Goal: Task Accomplishment & Management: Use online tool/utility

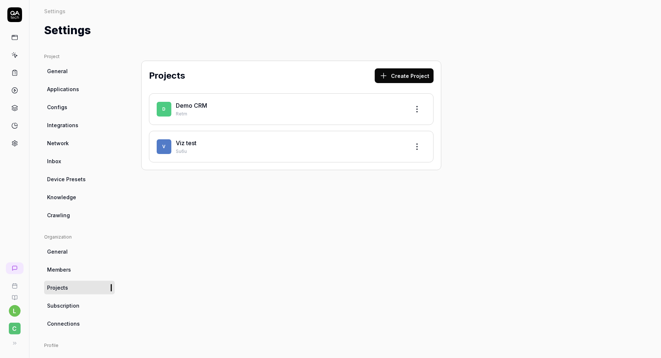
click at [185, 141] on link "Viz test" at bounding box center [186, 142] width 21 height 7
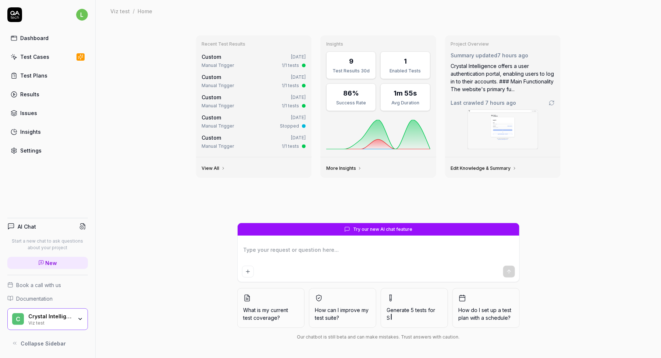
click at [47, 56] on link "Test Cases" at bounding box center [47, 57] width 81 height 14
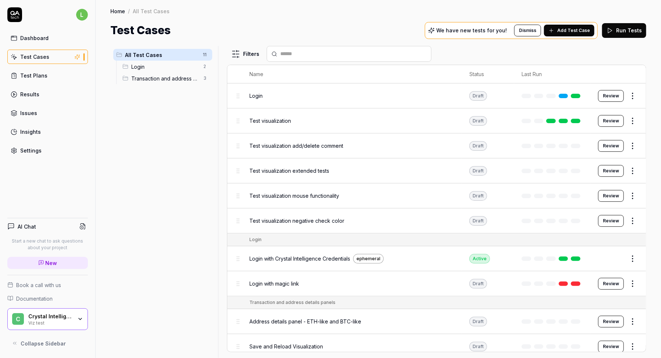
click at [46, 39] on div "Dashboard" at bounding box center [34, 38] width 28 height 8
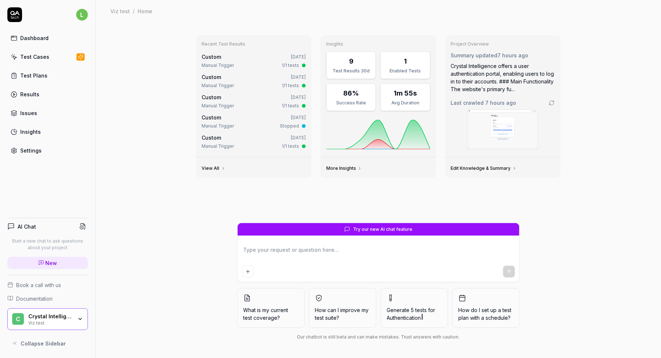
click at [291, 255] on textarea at bounding box center [378, 254] width 273 height 18
type textarea "*"
type textarea "c"
type textarea "*"
type textarea "cr"
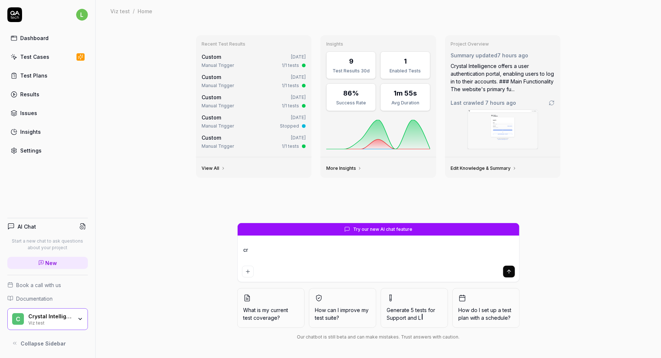
type textarea "*"
type textarea "cre"
type textarea "*"
type textarea "crea"
type textarea "*"
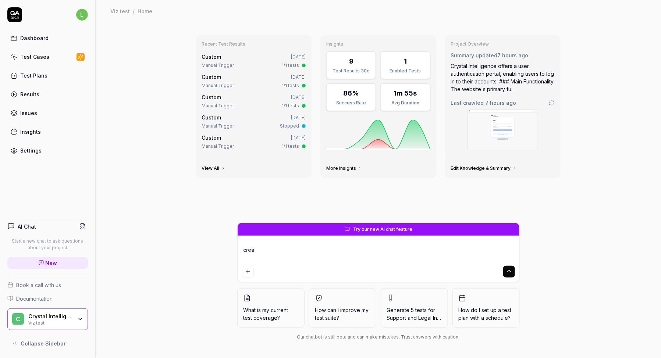
type textarea "creat"
type textarea "*"
type textarea "create"
type textarea "*"
type textarea "create"
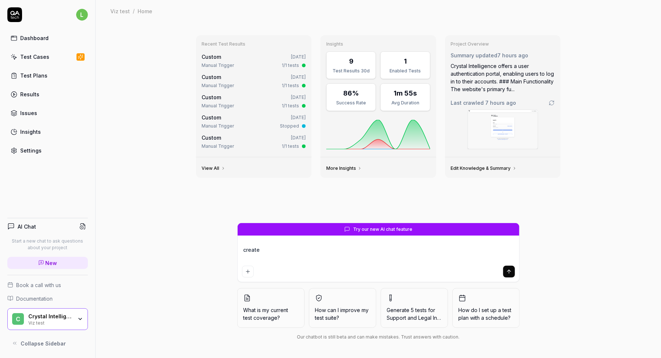
type textarea "*"
type textarea "create t"
type textarea "*"
type textarea "create te"
type textarea "*"
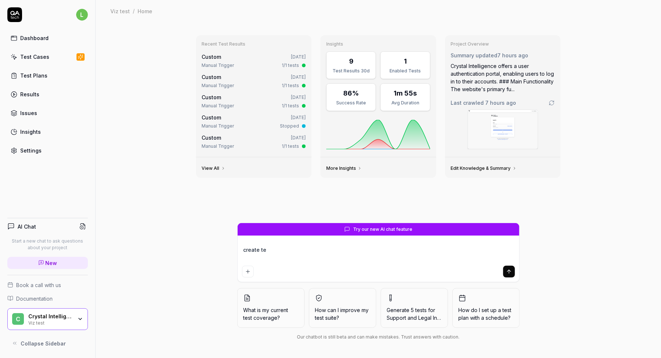
type textarea "create t"
type textarea "*"
type textarea "create th"
type textarea "*"
type textarea "create the"
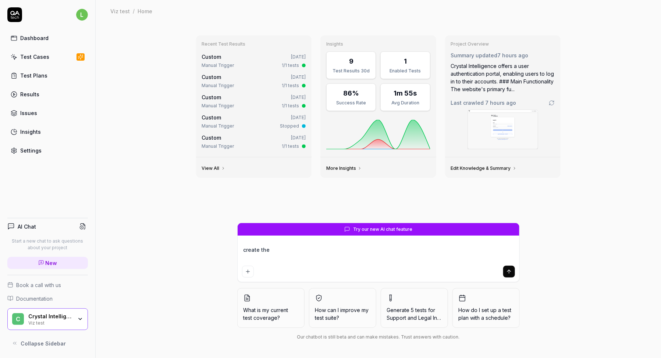
type textarea "*"
type textarea "create the"
type textarea "*"
type textarea "create the s"
type textarea "*"
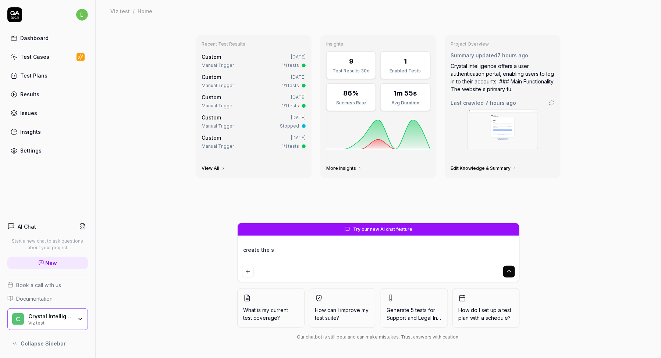
type textarea "create the sa"
type textarea "*"
type textarea "create the sam"
type textarea "*"
type textarea "create the same"
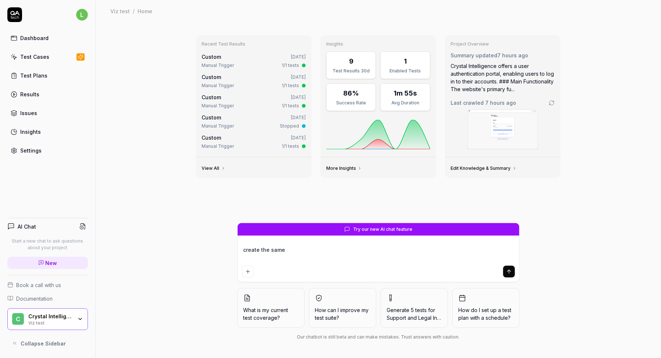
type textarea "*"
type textarea "create the same"
type textarea "*"
type textarea "create the same t"
type textarea "*"
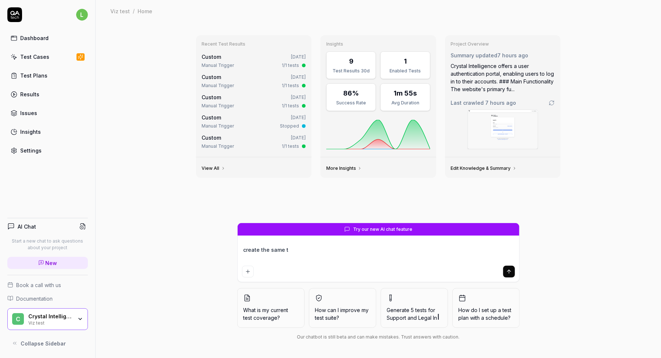
type textarea "create the same te"
type textarea "*"
type textarea "create the same tes"
type textarea "*"
type textarea "create the same test"
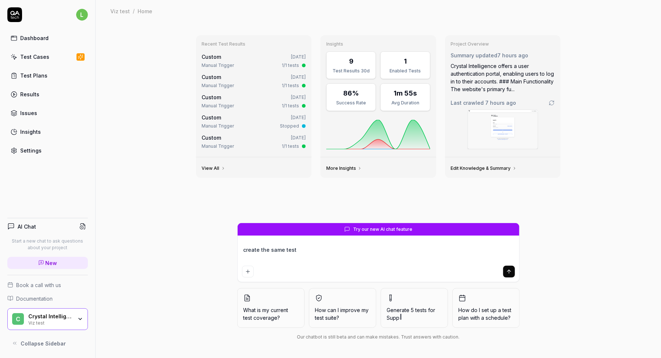
type textarea "*"
type textarea "create the same test"
type textarea "*"
type textarea "create the same test c"
type textarea "*"
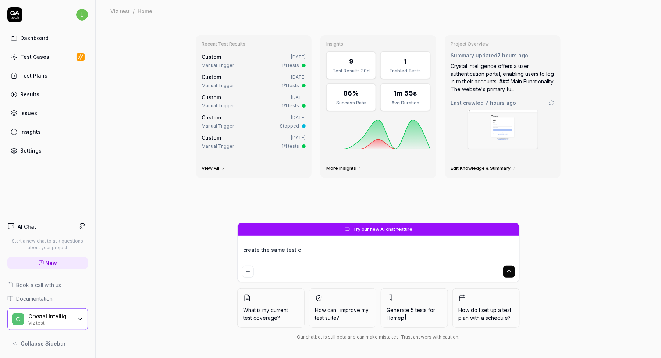
type textarea "create the same test ca"
type textarea "*"
type textarea "create the same test cas"
type textarea "*"
type textarea "create the same test case"
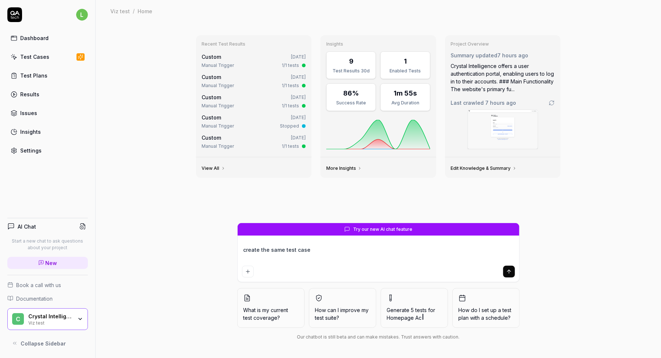
type textarea "*"
type textarea "create the same test case"
type textarea "*"
type textarea "create the same test case t"
type textarea "*"
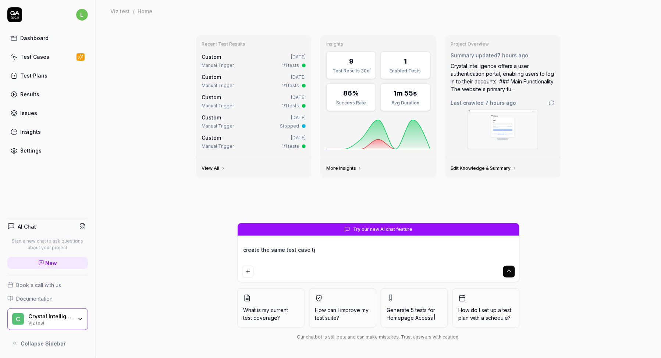
type textarea "create the same test case tjh"
type textarea "*"
type textarea "create the same test case tjha"
type textarea "*"
type textarea "create the same test case tjhat"
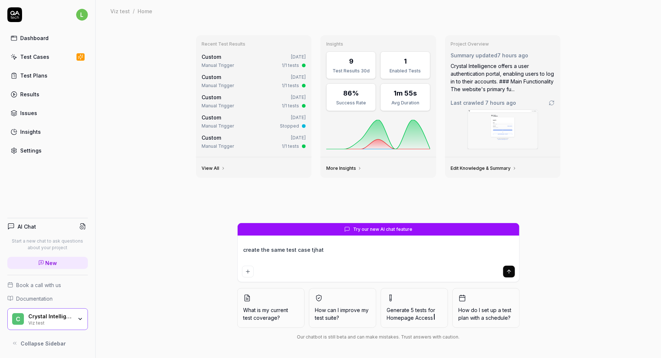
type textarea "*"
type textarea "create the same test case tjhat"
type textarea "*"
type textarea "create the same test case tjhat"
type textarea "*"
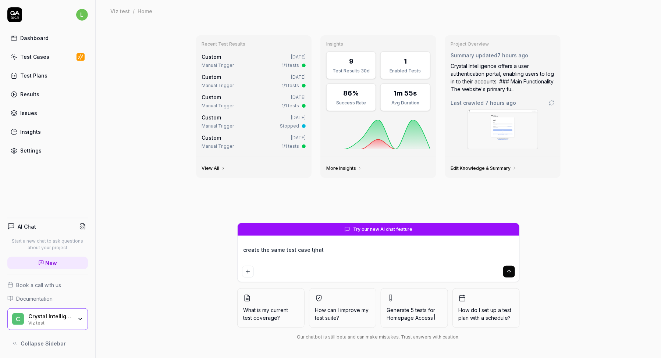
type textarea "create the same test case tjha"
type textarea "*"
type textarea "create the same test case tjh"
type textarea "*"
type textarea "create the same test case tj"
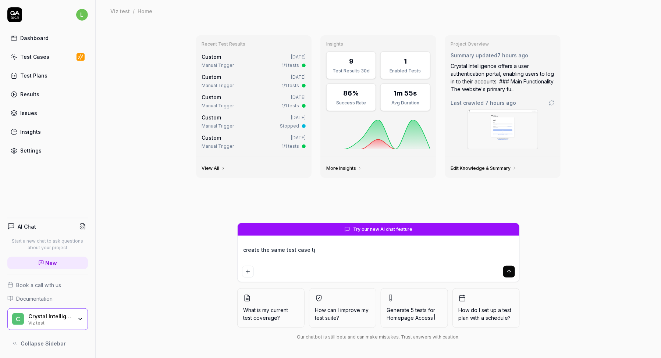
type textarea "*"
type textarea "create the same test case t"
type textarea "*"
type textarea "create the same test case th"
type textarea "*"
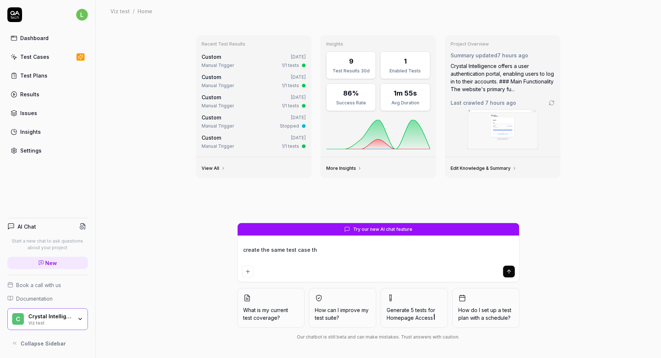
type textarea "create the same test case tha"
type textarea "*"
type textarea "create the same test case that"
type textarea "*"
type textarea "create the same test case that"
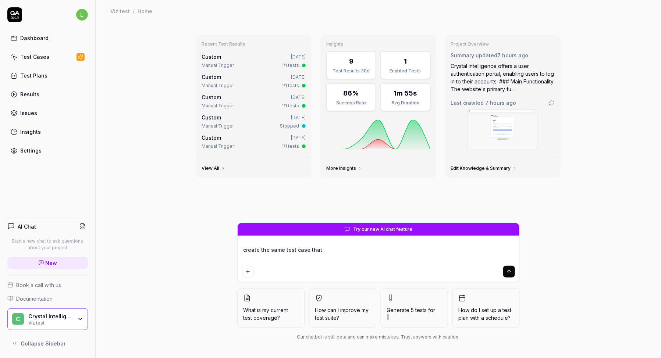
type textarea "*"
type textarea "create the same test case that w"
type textarea "*"
type textarea "create the same test case that we"
type textarea "*"
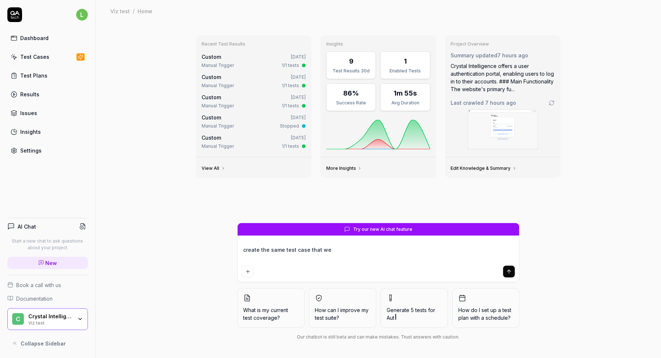
type textarea "create the same test case that we"
type textarea "*"
type textarea "create the same test case that we h"
type textarea "*"
type textarea "create the same test case that we ha"
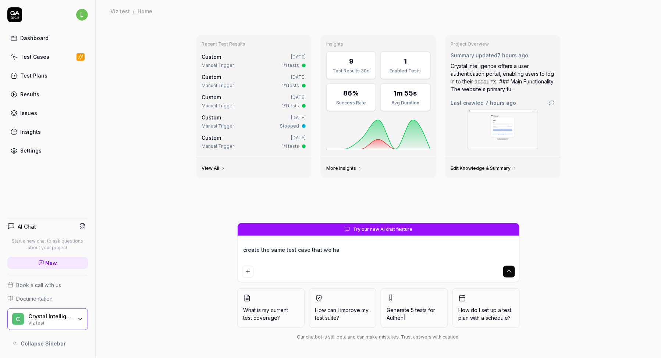
type textarea "*"
type textarea "create the same test case that we have"
type textarea "*"
type textarea "create the same test case that we have"
type textarea "*"
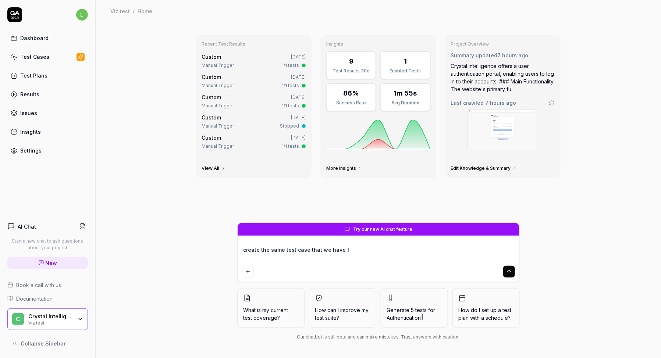
type textarea "create the same test case that we have fo"
type textarea "*"
type textarea "create the same test case that we have for"
type textarea "*"
type textarea "create the same test case that we have for d"
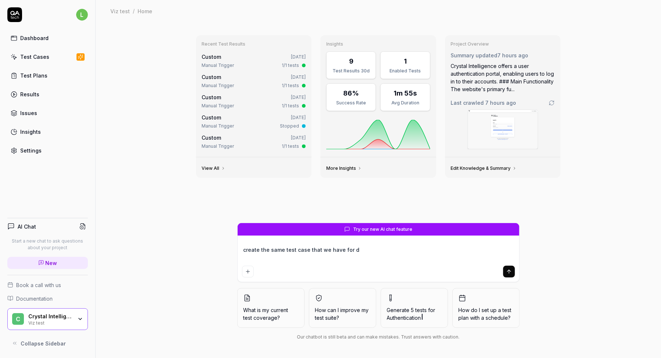
type textarea "*"
type textarea "create the same test case that we have for de"
type textarea "*"
type textarea "create the same test case that we have for dev"
type textarea "*"
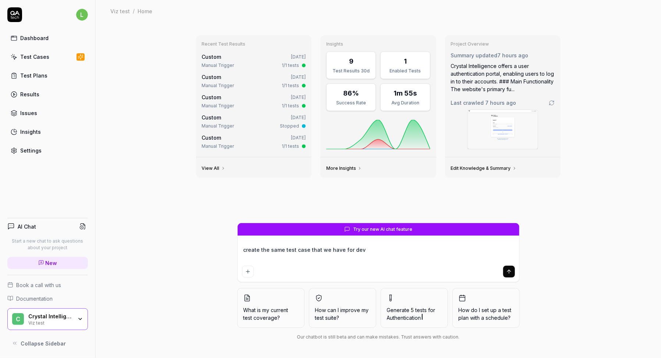
type textarea "create the same test case that we have for dev"
type textarea "*"
type textarea "create the same test case that we have for dev e"
type textarea "*"
type textarea "create the same test case that we have for dev en"
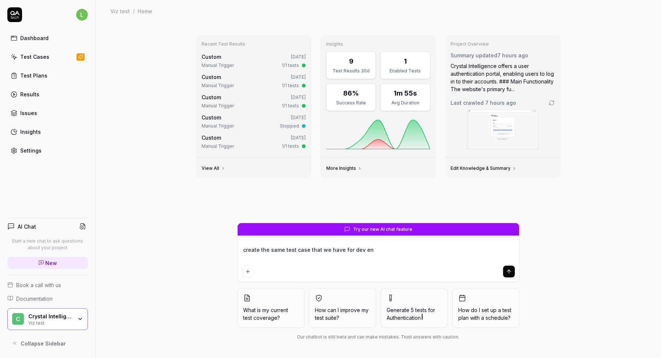
type textarea "*"
type textarea "create the same test case that we have for dev env"
type textarea "*"
type textarea "create the same test case that we have for dev env"
type textarea "*"
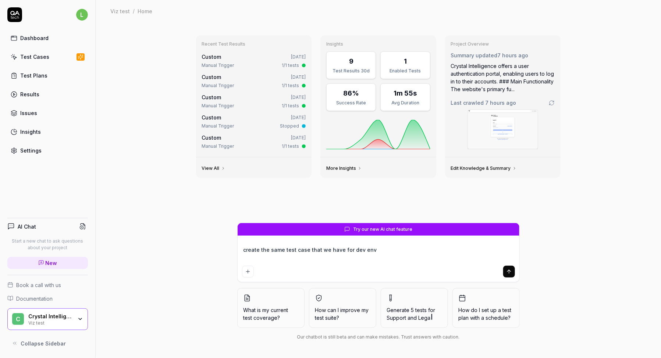
type textarea "create the same test case that we have for dev env"
click at [398, 251] on textarea "create the same test case that we have for dev env" at bounding box center [378, 254] width 273 height 18
type textarea "*"
type textarea "create the same test case that we have for dev env ""
paste textarea "Address details panel - ETH-like and BTC-like"
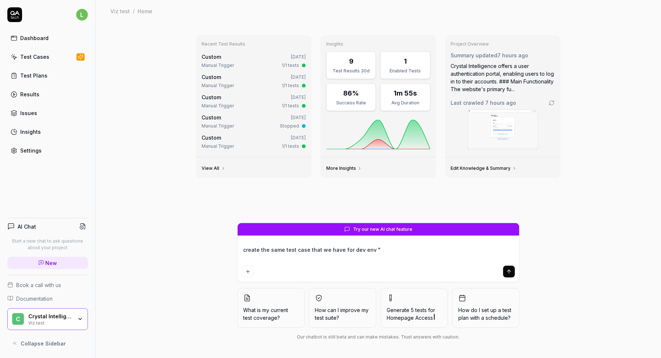
type textarea "*"
type textarea "create the same test case that we have for dev env "Address details panel - ETH…"
type textarea "*"
type textarea "create the same test case that we have for dev env "Address details panel - ETH…"
type textarea "*"
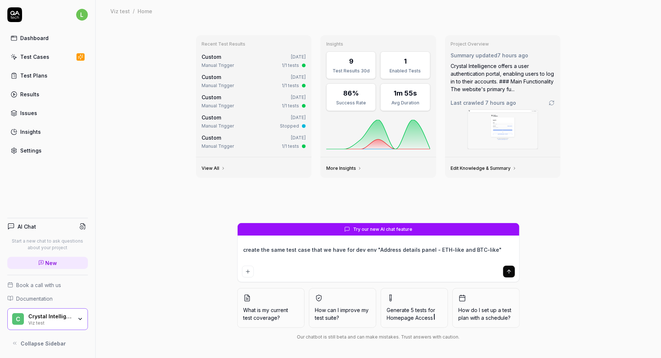
type textarea "create the same test case that we have for dev env "Address details panel - ETH…"
type textarea "*"
type textarea "create the same test case that we have for dev env "Address details panel - ETH…"
type textarea "*"
type textarea "create the same test case that we have for dev env "Address details panel - ETH…"
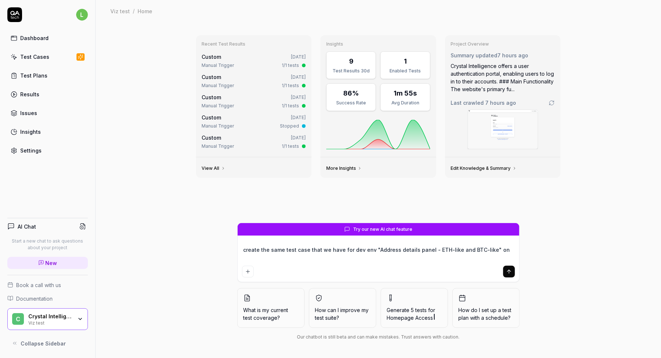
type textarea "*"
type textarea "create the same test case that we have for dev env "Address details panel - ETH…"
type textarea "*"
type textarea "create the same test case that we have for dev env "Address details panel - ETH…"
type textarea "*"
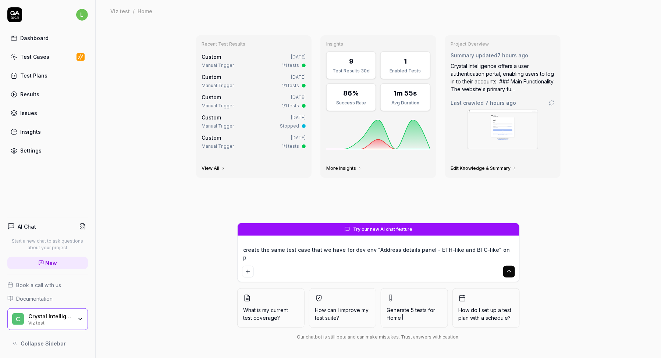
type textarea "create the same test case that we have for dev env "Address details panel - ETH…"
type textarea "*"
type textarea "create the same test case that we have for dev env "Address details panel - ETH…"
type textarea "*"
type textarea "create the same test case that we have for dev env "Address details panel - ETH…"
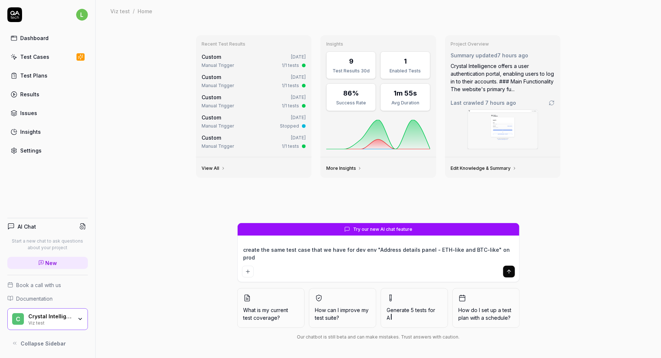
type textarea "*"
type textarea "create the same test case that we have for dev env "Address details panel - ETH…"
type textarea "*"
type textarea "create the same test case that we have for dev env "Address details panel - ETH…"
type textarea "*"
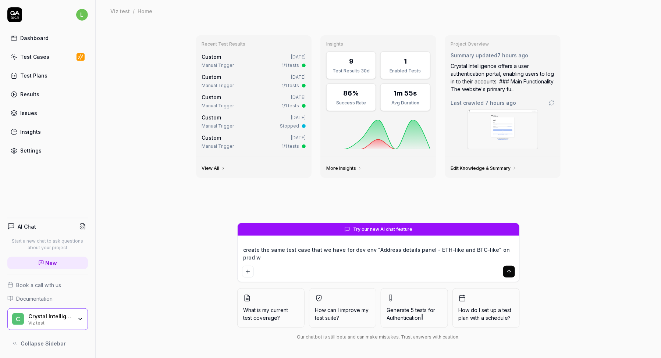
type textarea "create the same test case that we have for dev env "Address details panel - ETH…"
type textarea "*"
type textarea "create the same test case that we have for dev env "Address details panel - ETH…"
type textarea "*"
type textarea "create the same test case that we have for dev env "Address details panel - ETH…"
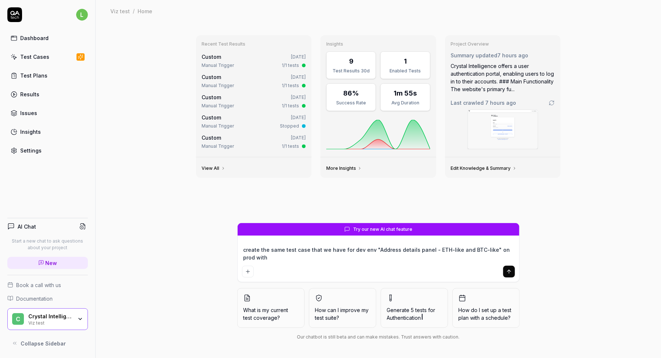
type textarea "*"
type textarea "create the same test case that we have for dev env "Address details panel - ETH…"
type textarea "*"
type textarea "create the same test case that we have for dev env "Address details panel - ETH…"
type textarea "*"
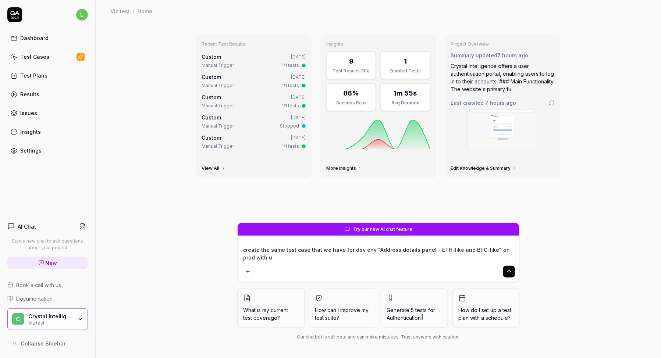
type textarea "create the same test case that we have for dev env "Address details panel - ETH…"
type textarea "*"
type textarea "create the same test case that we have for dev env "Address details panel - ETH…"
type textarea "*"
type textarea "create the same test case that we have for dev env "Address details panel - ETH…"
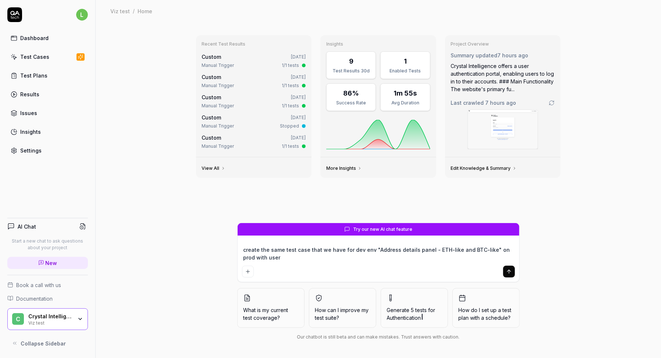
type textarea "*"
type textarea "create the same test case that we have for dev env "Address details panel - ETH…"
type textarea "*"
type textarea "create the same test case that we have for dev env "Address details panel - ETH…"
type textarea "*"
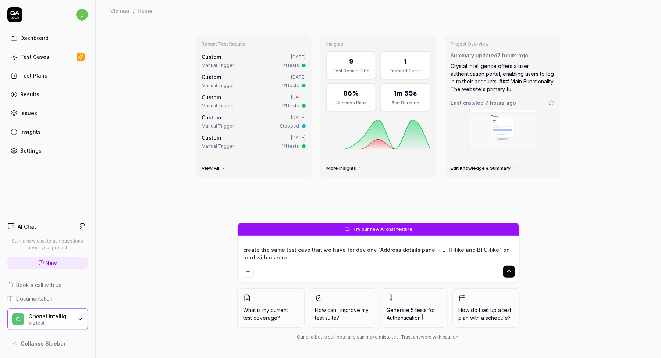
type textarea "create the same test case that we have for dev env "Address details panel - ETH…"
type textarea "*"
type textarea "create the same test case that we have for dev env "Address details panel - ETH…"
type textarea "*"
type textarea "create the same test case that we have for dev env "Address details panel - ETH…"
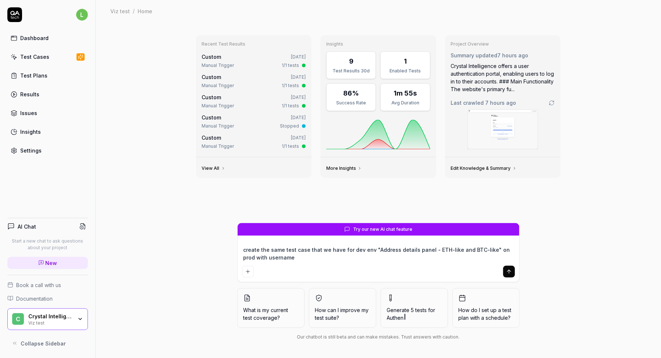
type textarea "*"
type textarea "create the same test case that we have for dev env "Address details panel - ETH…"
type textarea "*"
type textarea "create the same test case that we have for dev env "Address details panel - ETH…"
type textarea "*"
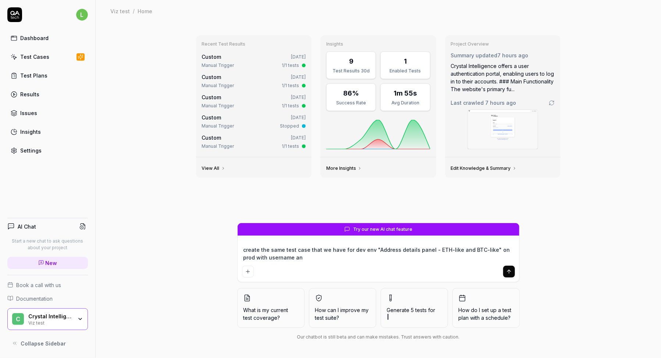
type textarea "create the same test case that we have for dev env "Address details panel - ETH…"
type textarea "*"
type textarea "create the same test case that we have for dev env "Address details panel - ETH…"
type textarea "*"
type textarea "create the same test case that we have for dev env "Address details panel - ETH…"
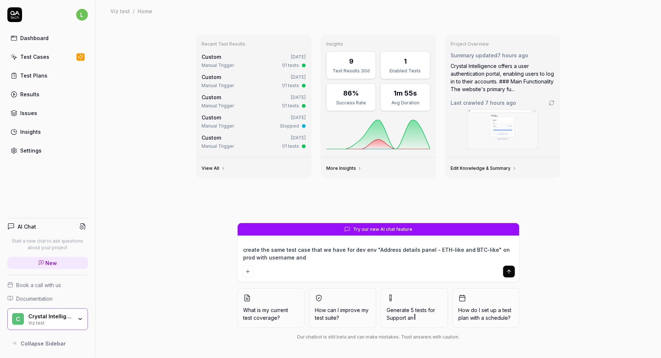
type textarea "*"
type textarea "create the same test case that we have for dev env "Address details panel - ETH…"
type textarea "*"
type textarea "create the same test case that we have for dev env "Address details panel - ETH…"
type textarea "*"
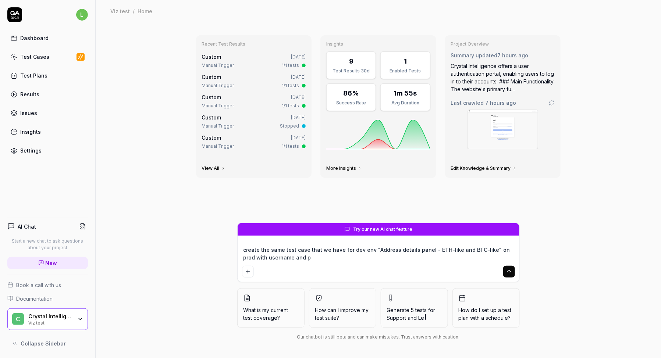
type textarea "create the same test case that we have for dev env "Address details panel - ETH…"
type textarea "*"
type textarea "create the same test case that we have for dev env "Address details panel - ETH…"
type textarea "*"
type textarea "create the same test case that we have for dev env "Address details panel - ETH…"
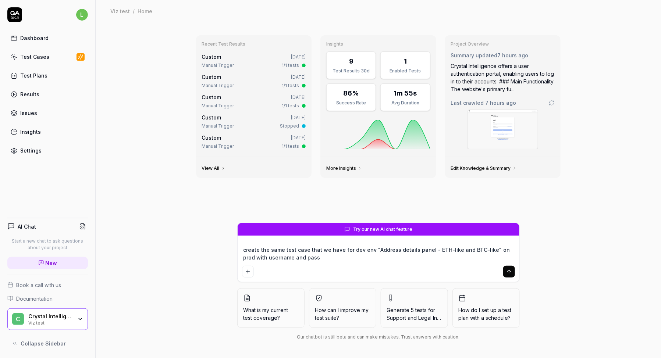
type textarea "*"
type textarea "create the same test case that we have for dev env "Address details panel - ETH…"
paste textarea "h8Lf587!FwJplgs&"
type textarea "*"
type textarea "create the same test case that we have for dev env "Address details panel - ETH…"
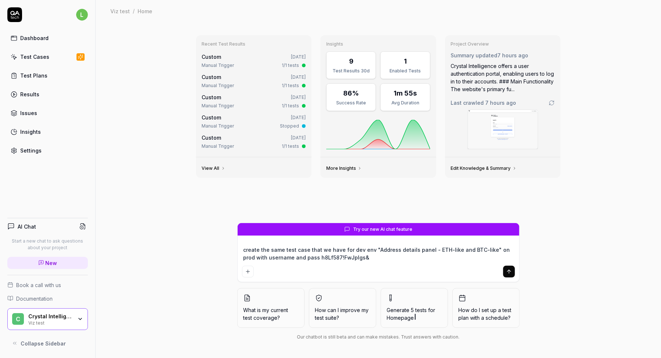
type textarea "*"
click at [305, 254] on textarea "create the same test case that we have for dev env "Address details panel - ETH…" at bounding box center [378, 254] width 273 height 18
type textarea "create the same test case that we have for dev env "Address details panel - ETH…"
click at [304, 257] on textarea "create the same test case that we have for dev env "Address details panel - ETH…" at bounding box center [378, 254] width 273 height 18
click at [280, 258] on textarea "create the same test case that we have for dev env "Address details panel - ETH…" at bounding box center [378, 254] width 273 height 18
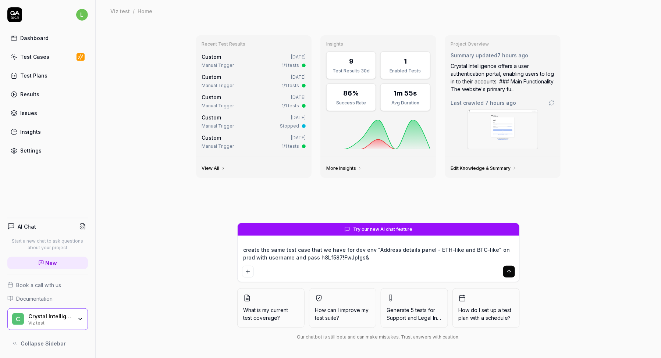
type textarea "*"
type textarea "create the same test case that we have for dev env "Address details panel - ETH…"
paste textarea "crystal.auto.tests+10@crystalintelligence.com"
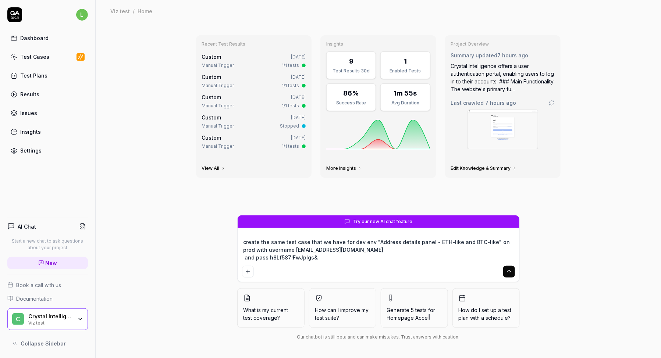
click at [256, 256] on textarea "create the same test case that we have for dev env "Address details panel - ETH…" at bounding box center [378, 250] width 273 height 26
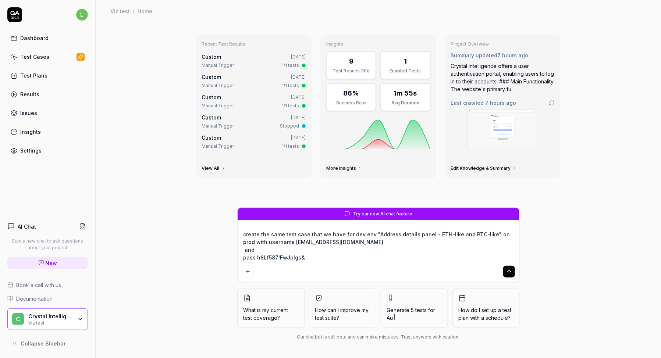
click at [255, 242] on textarea "create the same test case that we have for dev env "Address details panel - ETH…" at bounding box center [378, 246] width 273 height 34
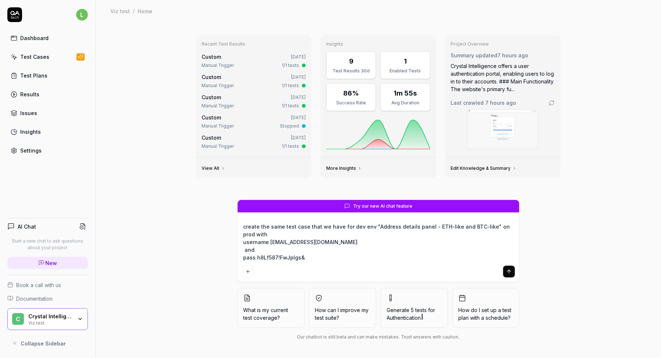
click at [308, 258] on textarea "create the same test case that we have for dev env "Address details panel - ETH…" at bounding box center [378, 243] width 273 height 42
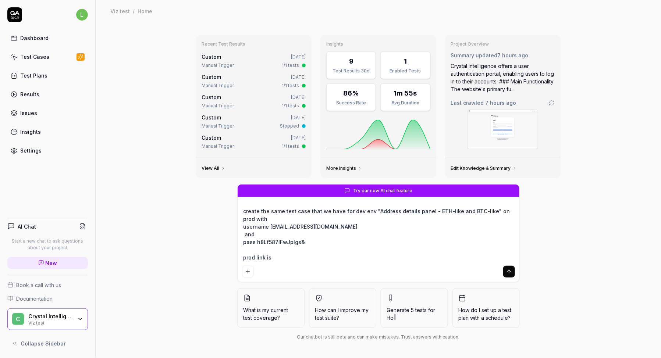
paste textarea "https://expert.crystalintelligence.com/"
click at [510, 272] on icon "submit" at bounding box center [509, 271] width 3 height 2
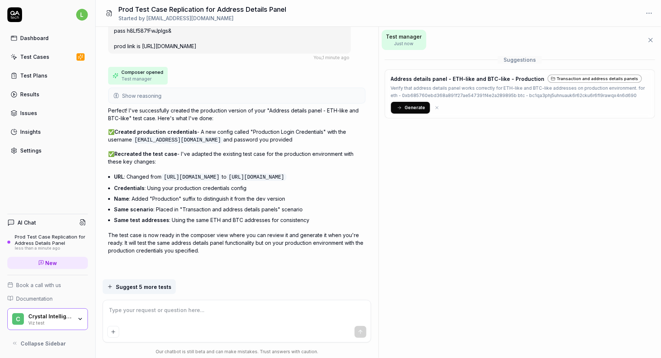
scroll to position [47, 0]
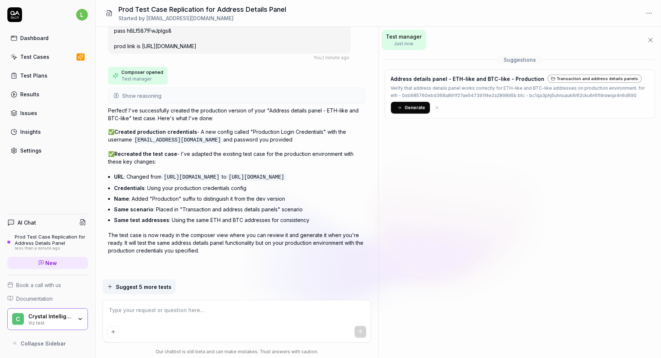
click at [418, 109] on span "Generate" at bounding box center [415, 108] width 21 height 7
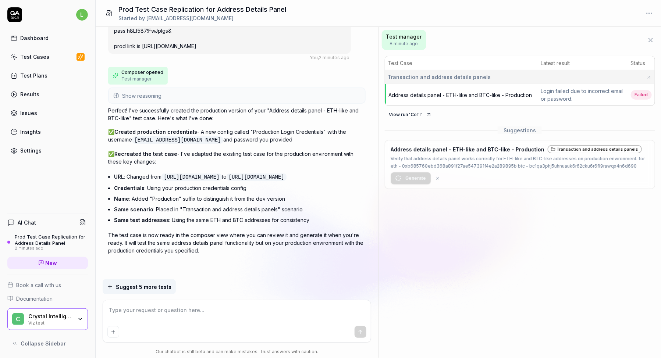
click at [597, 91] on div "Login failed due to incorrect email or password." at bounding box center [583, 94] width 84 height 15
click at [638, 95] on span "Failed" at bounding box center [641, 95] width 21 height 10
click at [47, 91] on link "Results" at bounding box center [47, 94] width 81 height 14
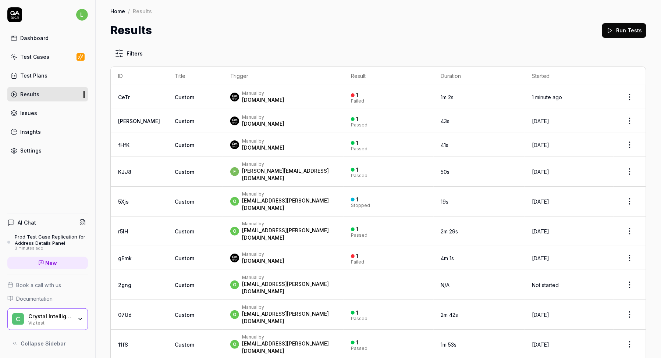
click at [175, 98] on span "Custom" at bounding box center [185, 97] width 20 height 6
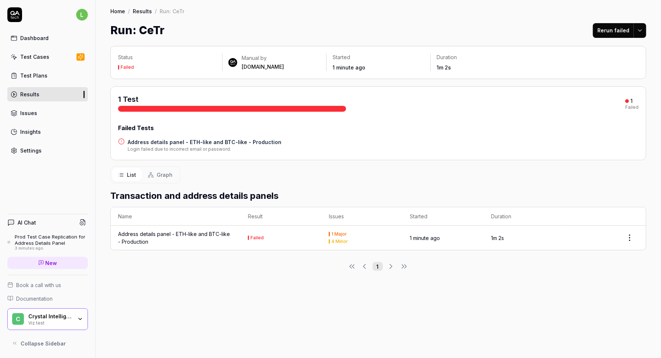
click at [194, 234] on div "Address details panel - ETH-like and BTC-like - Production" at bounding box center [175, 237] width 115 height 15
click at [291, 234] on td "Failed" at bounding box center [281, 238] width 81 height 24
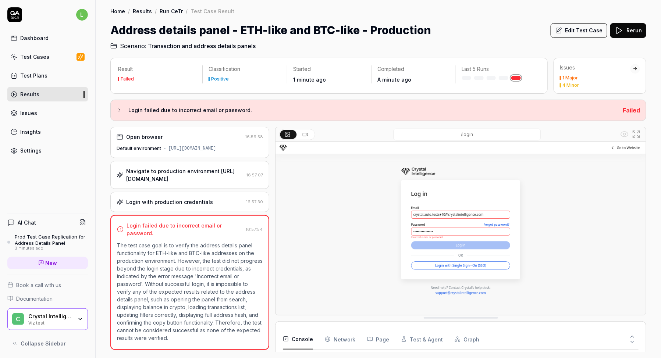
scroll to position [27, 0]
click at [199, 174] on div "Navigate to production environment https://expert.crystalintelligence.com/" at bounding box center [184, 174] width 117 height 15
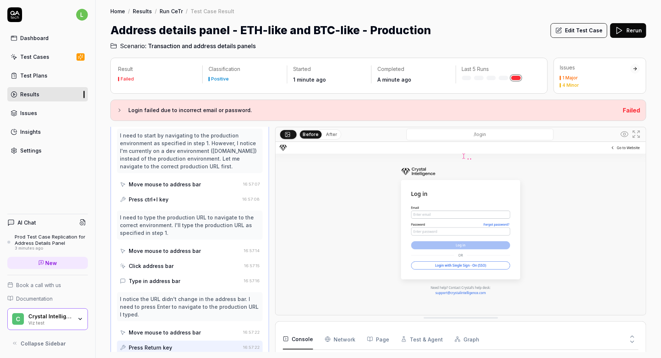
scroll to position [105, 0]
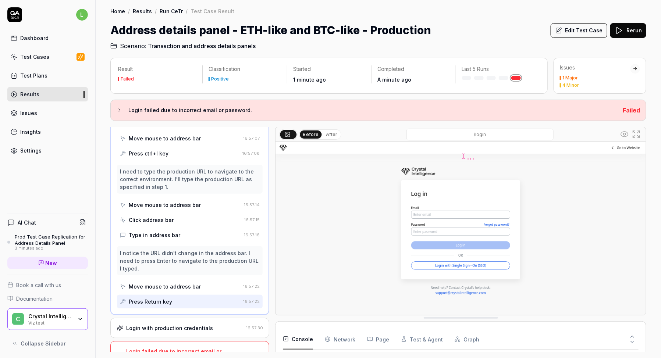
click at [180, 318] on div "Login with production credentials 16:57:30" at bounding box center [189, 328] width 159 height 20
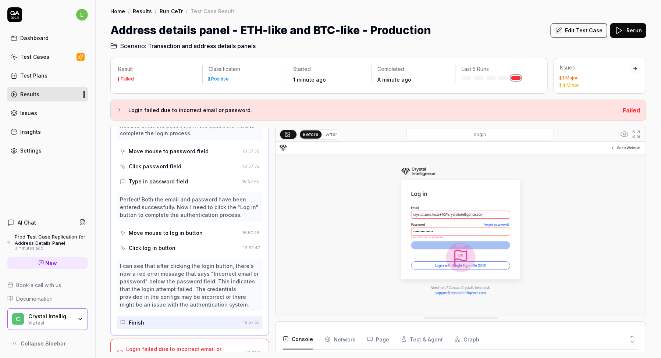
scroll to position [195, 0]
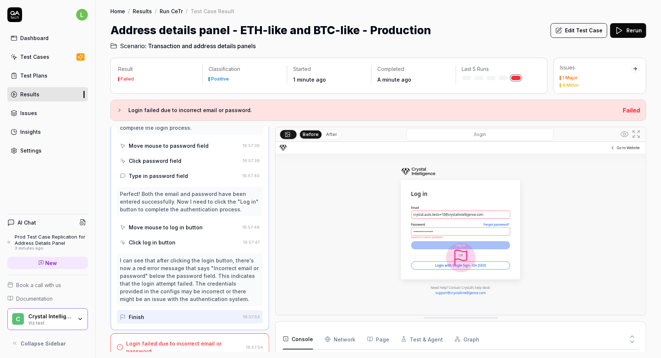
click at [179, 172] on div "Type in password field" at bounding box center [158, 176] width 59 height 8
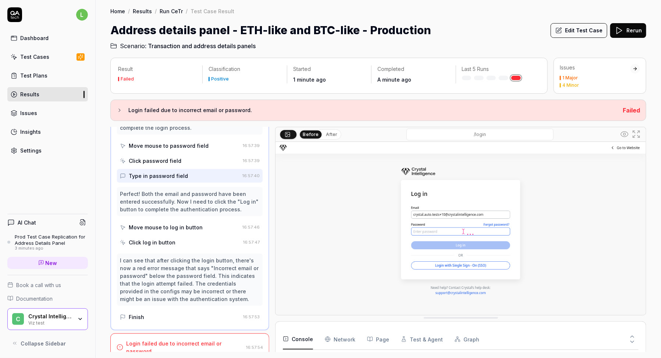
click at [168, 199] on div "Perfect! Both the email and password have been entered successfully. Now I need…" at bounding box center [190, 201] width 140 height 23
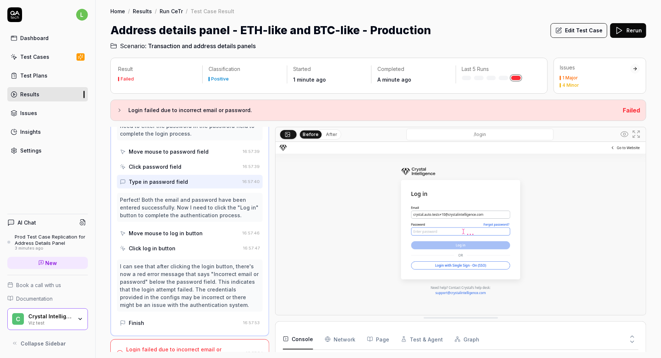
click at [177, 148] on div "Move mouse to password field" at bounding box center [169, 152] width 80 height 8
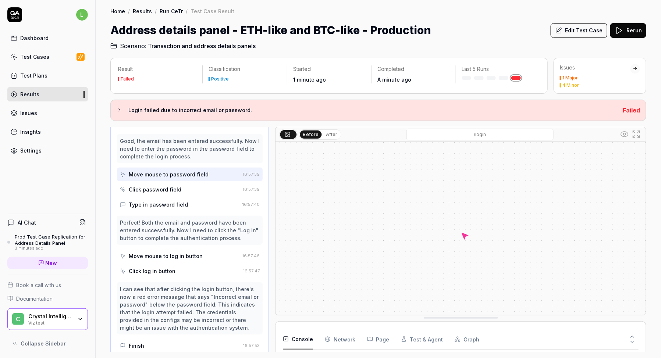
scroll to position [163, 0]
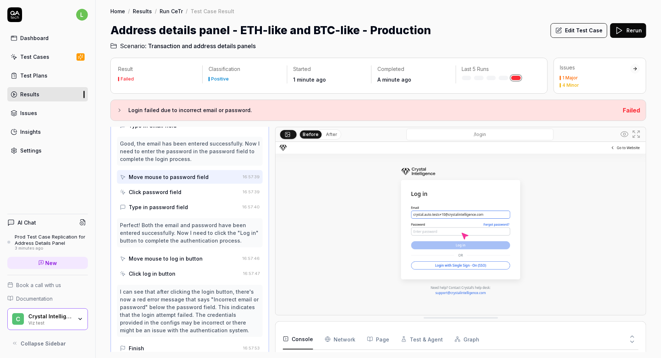
click at [163, 196] on div "Click password field" at bounding box center [180, 192] width 120 height 14
click at [165, 205] on div "Type in password field" at bounding box center [158, 208] width 59 height 8
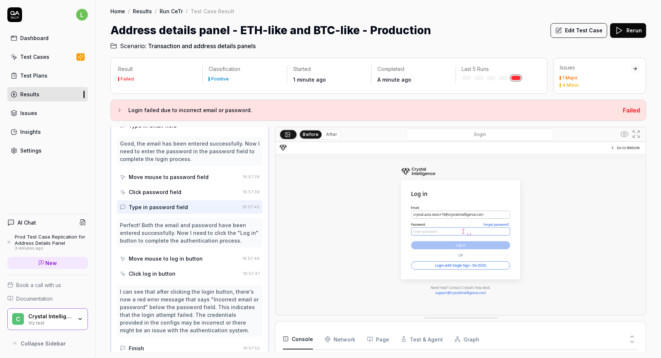
click at [165, 260] on div "Move mouse to log in button" at bounding box center [166, 259] width 74 height 8
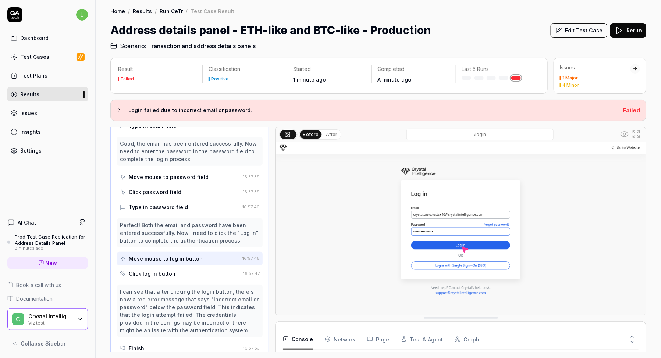
click at [166, 272] on div "Click log in button" at bounding box center [152, 274] width 47 height 8
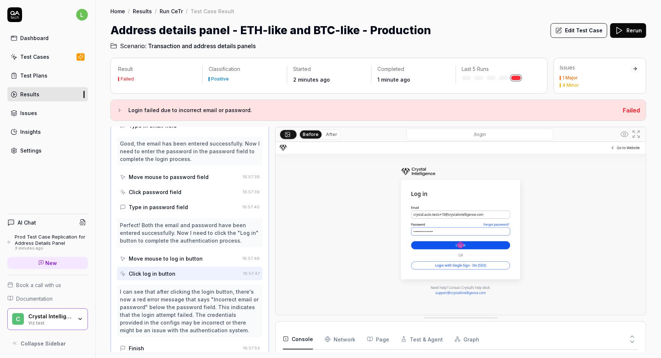
scroll to position [195, 0]
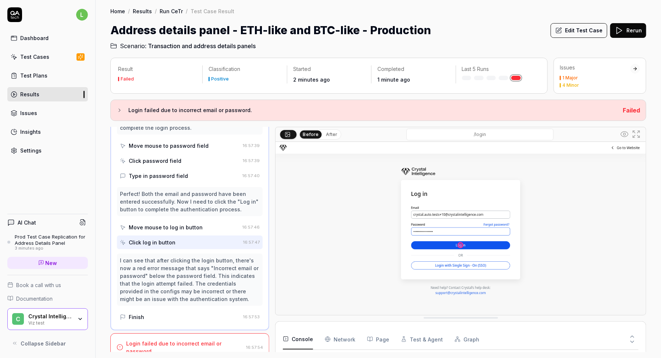
click at [29, 61] on link "Test Cases" at bounding box center [47, 57] width 81 height 14
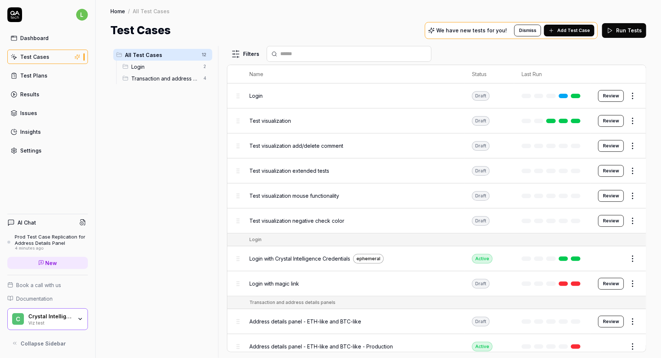
click at [148, 78] on span "Transaction and address details panels" at bounding box center [165, 79] width 68 height 8
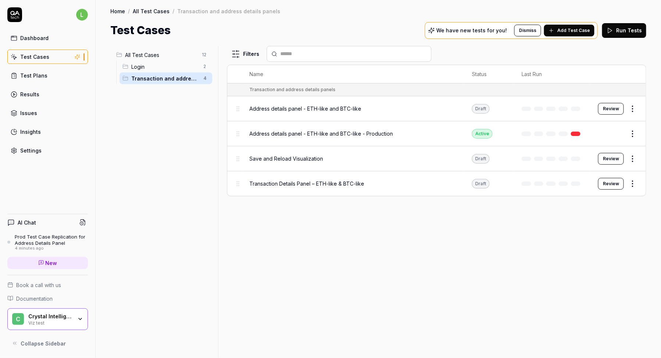
click at [455, 133] on div "Address details panel - ETH-like and BTC-like - Production" at bounding box center [354, 134] width 208 height 8
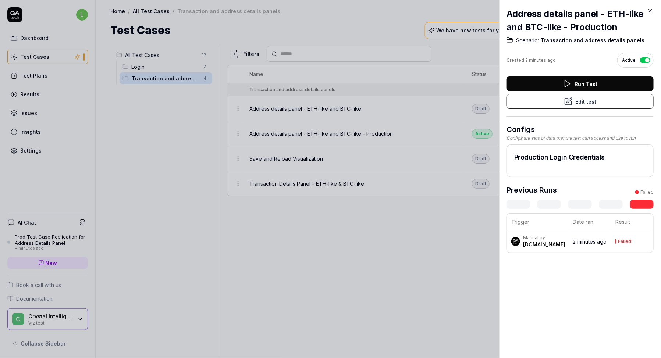
click at [600, 102] on button "Edit test" at bounding box center [580, 101] width 147 height 15
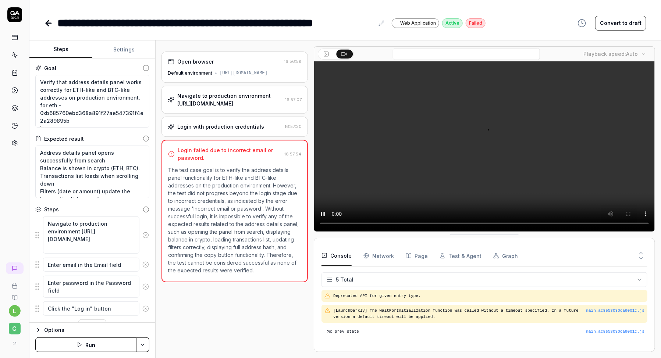
scroll to position [27, 0]
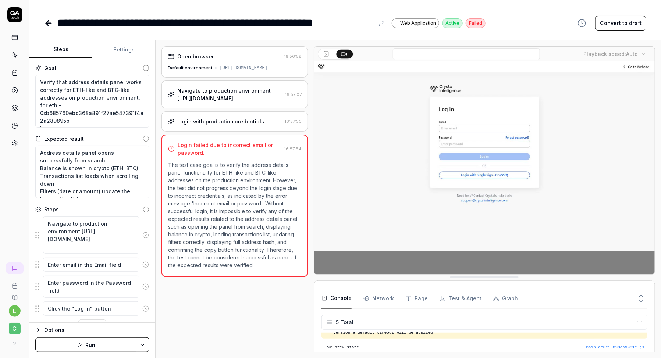
click at [620, 24] on button "Convert to draft" at bounding box center [620, 23] width 51 height 15
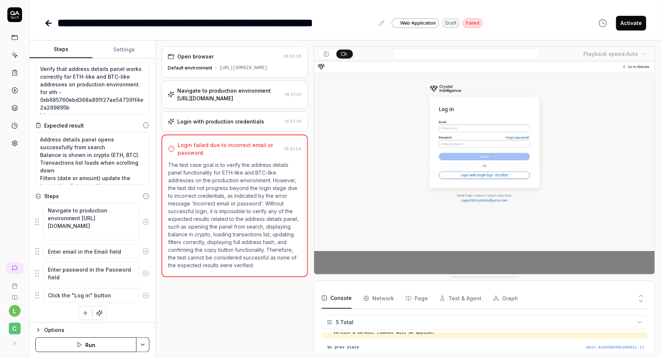
scroll to position [15, 0]
click at [95, 268] on textarea "Enter password in the Password field" at bounding box center [91, 272] width 96 height 22
click at [96, 250] on textarea "Enter email in the Email field" at bounding box center [91, 250] width 96 height 14
click at [96, 274] on textarea "Enter password in the Password field" at bounding box center [91, 272] width 96 height 22
click at [15, 41] on link at bounding box center [14, 37] width 13 height 13
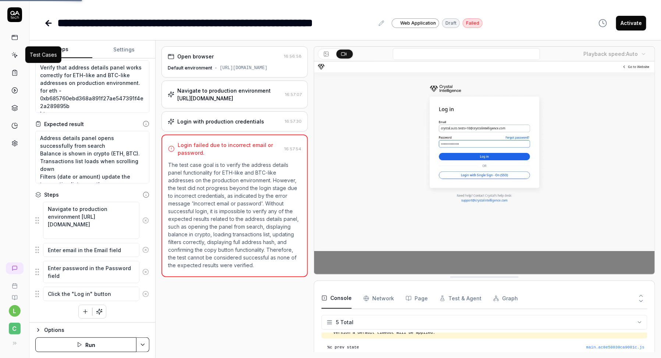
click at [15, 55] on icon at bounding box center [14, 55] width 7 height 7
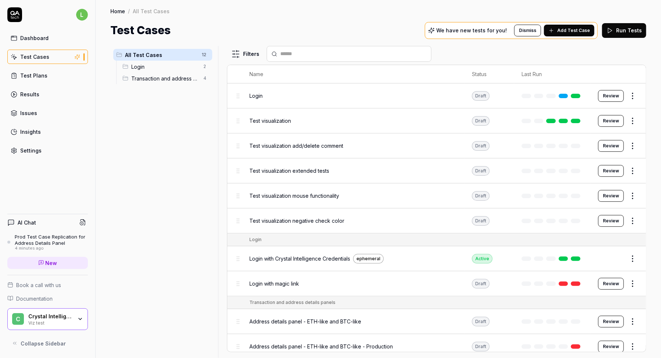
click at [28, 39] on div "Dashboard" at bounding box center [34, 38] width 28 height 8
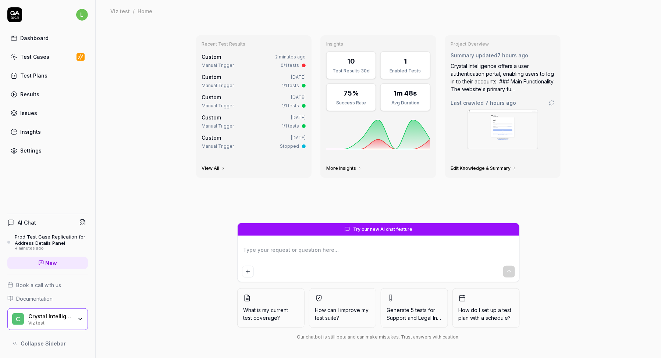
click at [32, 150] on div "Settings" at bounding box center [30, 151] width 21 height 8
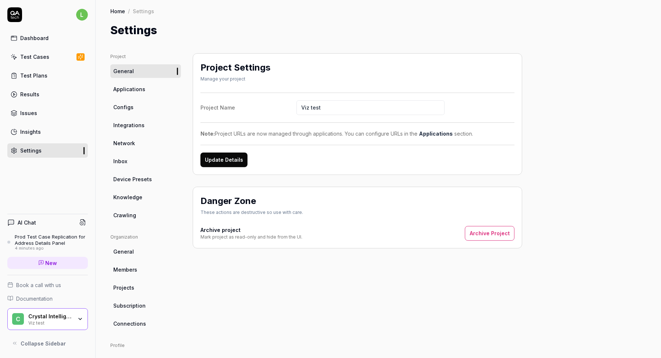
click at [124, 110] on span "Configs" at bounding box center [123, 107] width 20 height 8
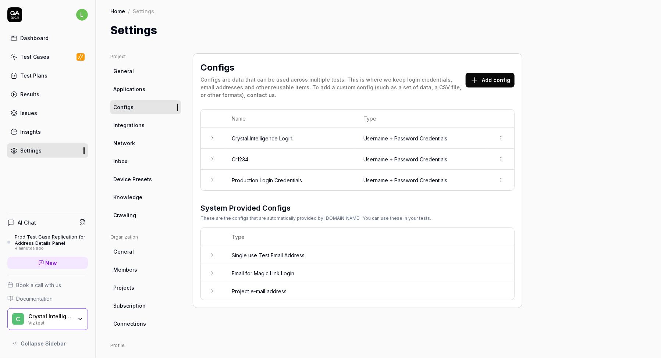
click at [306, 181] on td "Production Login Credentials" at bounding box center [290, 180] width 132 height 21
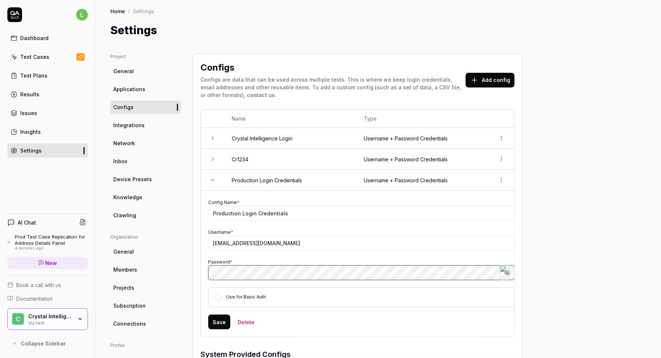
click at [508, 274] on img at bounding box center [504, 273] width 9 height 15
click at [509, 271] on div at bounding box center [507, 273] width 15 height 15
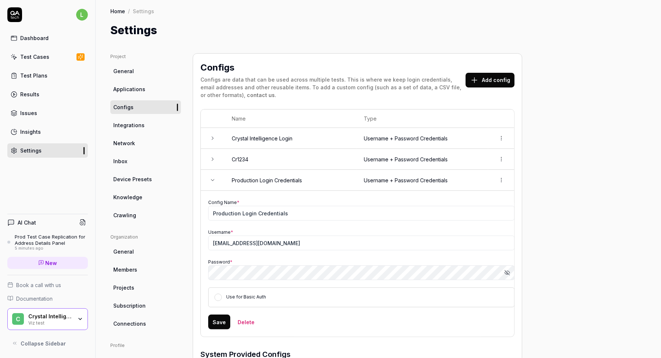
click at [220, 322] on button "Save" at bounding box center [219, 322] width 22 height 15
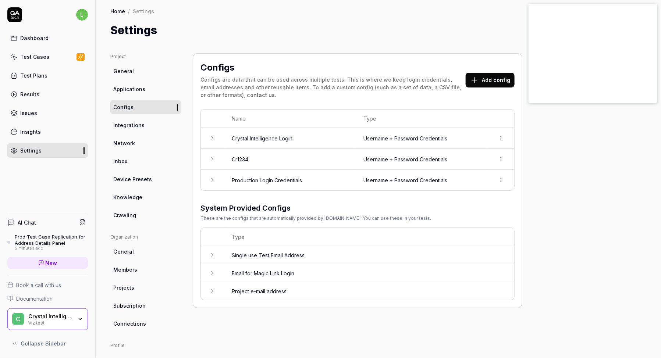
click at [210, 177] on icon at bounding box center [213, 180] width 6 height 6
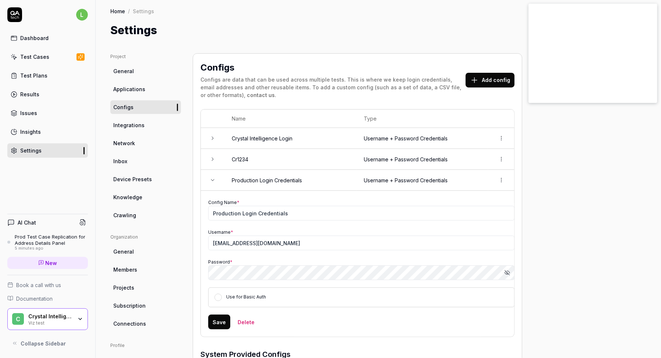
click at [509, 271] on icon "button" at bounding box center [508, 273] width 6 height 6
click at [507, 270] on icon "button" at bounding box center [508, 273] width 6 height 6
click at [212, 325] on button "Save" at bounding box center [219, 322] width 22 height 15
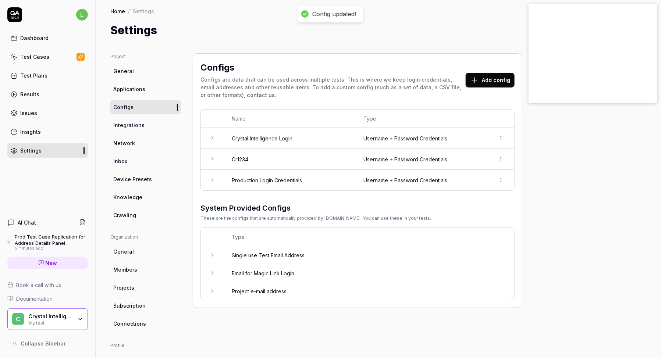
click at [49, 58] on link "Test Cases" at bounding box center [47, 57] width 81 height 14
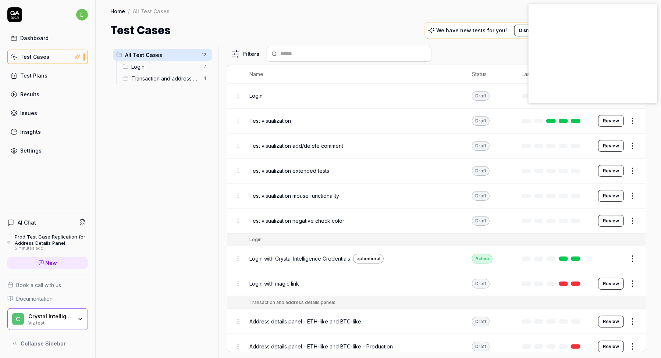
click at [184, 74] on div "Transaction and address details panels 4" at bounding box center [166, 79] width 93 height 12
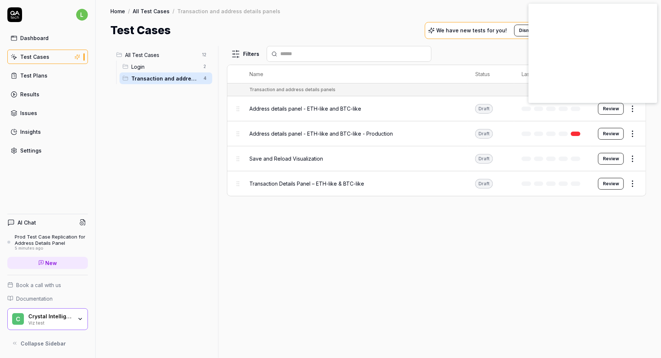
click at [307, 137] on span "Address details panel - ETH-like and BTC-like - Production" at bounding box center [322, 134] width 144 height 8
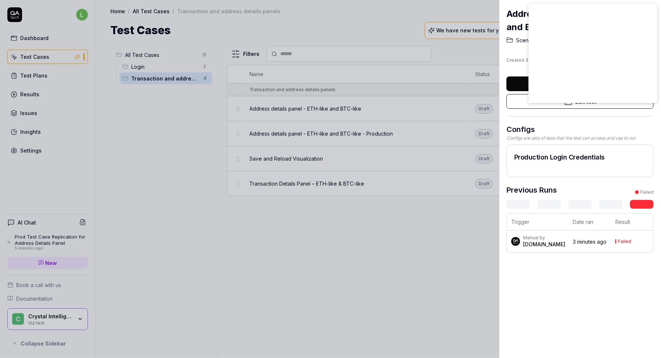
click at [566, 105] on icon at bounding box center [568, 101] width 9 height 9
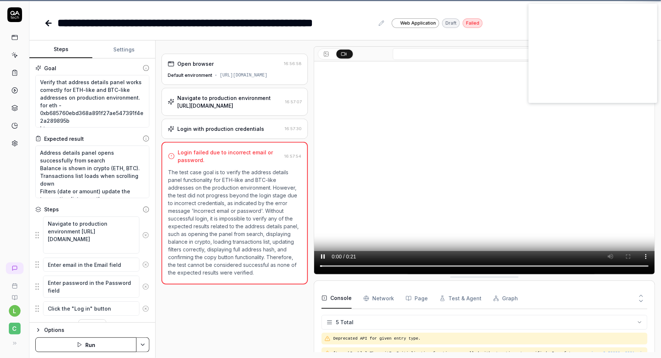
scroll to position [27, 0]
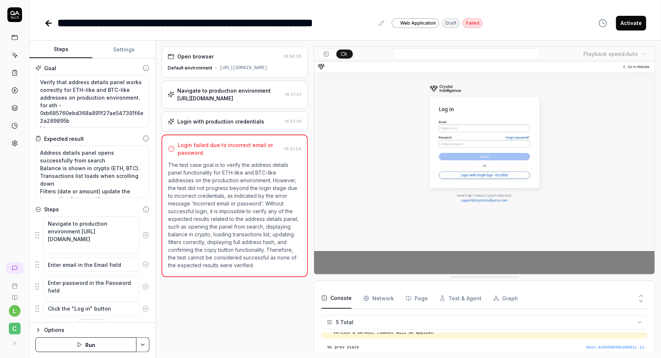
click at [81, 345] on icon "button" at bounding box center [80, 345] width 6 height 6
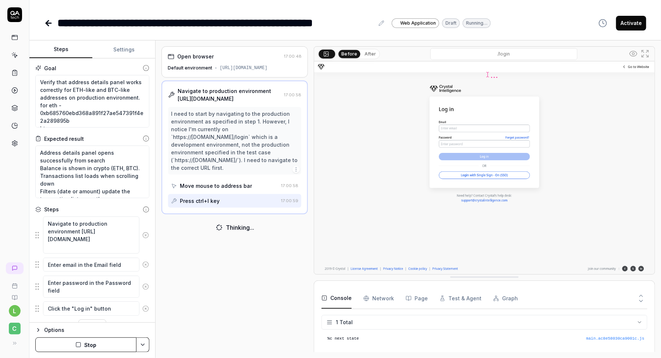
click at [110, 341] on button "Stop" at bounding box center [85, 345] width 101 height 15
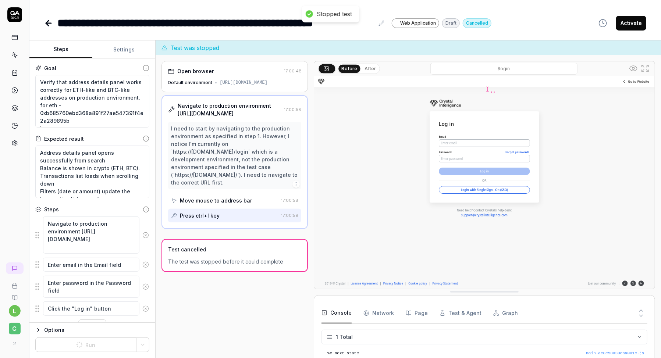
click at [127, 46] on button "Settings" at bounding box center [123, 50] width 63 height 18
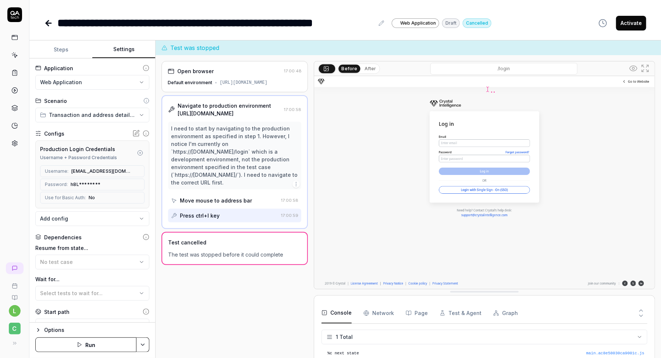
click at [67, 53] on button "Steps" at bounding box center [60, 50] width 63 height 18
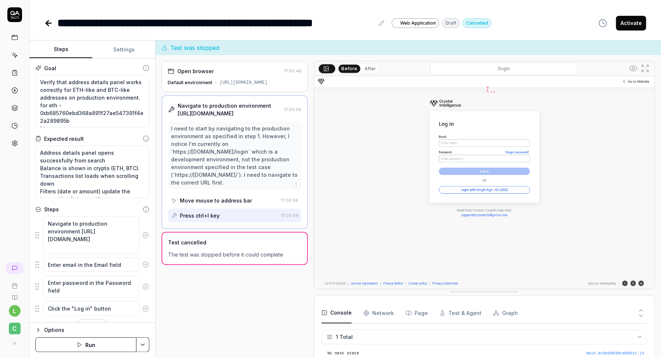
click at [91, 349] on button "Run" at bounding box center [85, 345] width 101 height 15
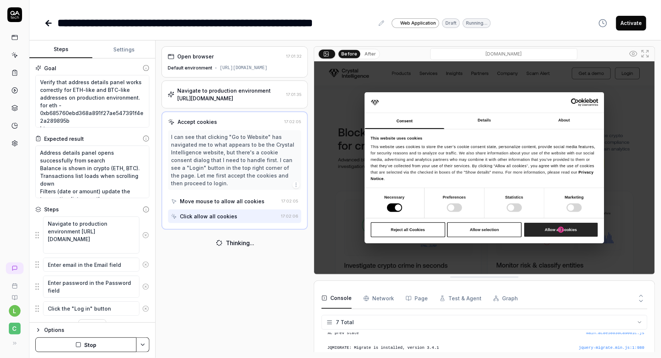
scroll to position [71, 0]
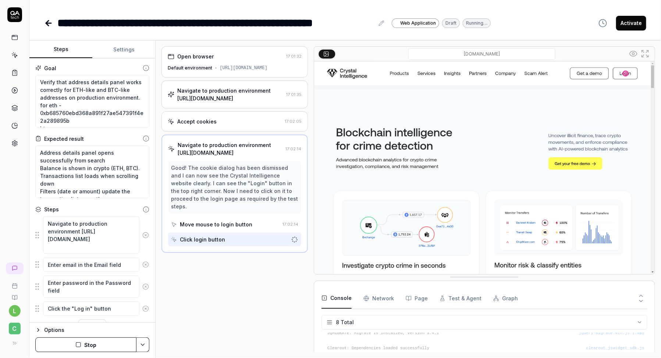
click at [80, 346] on icon "button" at bounding box center [78, 345] width 6 height 6
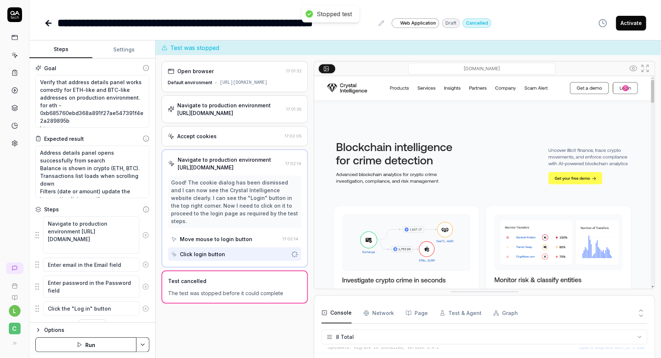
scroll to position [15, 0]
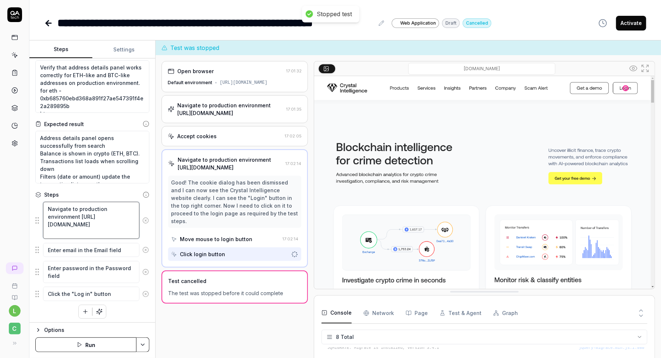
click at [72, 227] on textarea "Navigate to production environment https://expert.crystalintelligence.com/" at bounding box center [91, 220] width 96 height 37
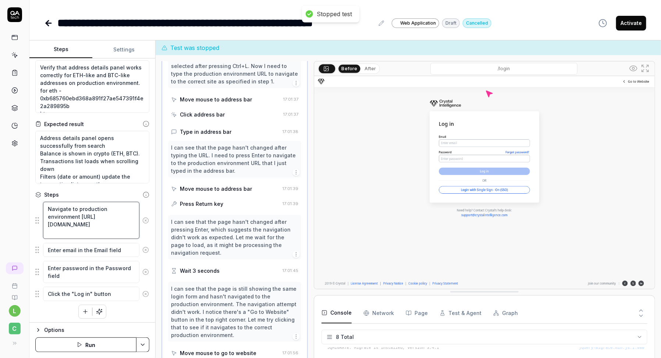
scroll to position [182, 0]
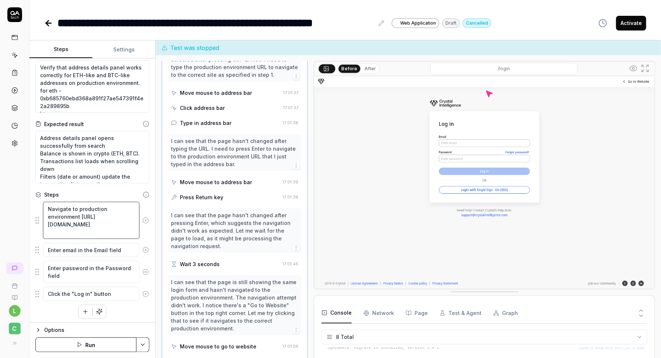
click at [65, 232] on textarea "Navigate to production environment https://expert.crystalintelligence.com/" at bounding box center [91, 220] width 96 height 37
click at [67, 247] on textarea "Enter email in the Email field" at bounding box center [91, 250] width 96 height 14
click at [87, 272] on textarea "Enter password in the Password field" at bounding box center [91, 272] width 96 height 22
click at [92, 292] on textarea "Click the "Log in" button" at bounding box center [91, 294] width 96 height 14
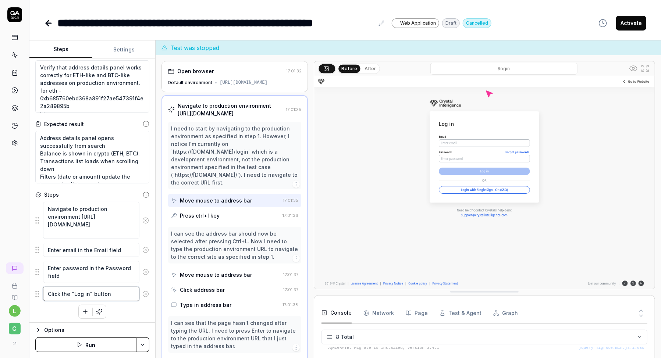
scroll to position [0, 0]
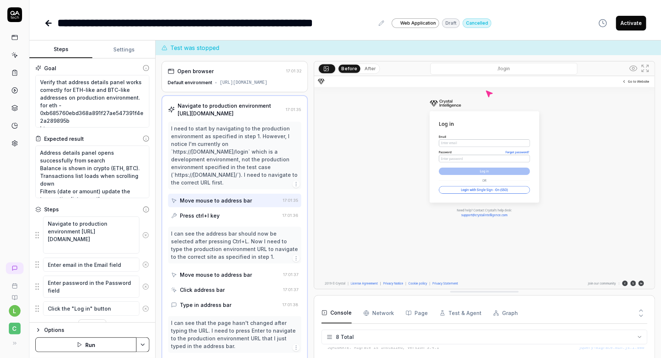
click at [144, 28] on div "**********" at bounding box center [215, 23] width 317 height 17
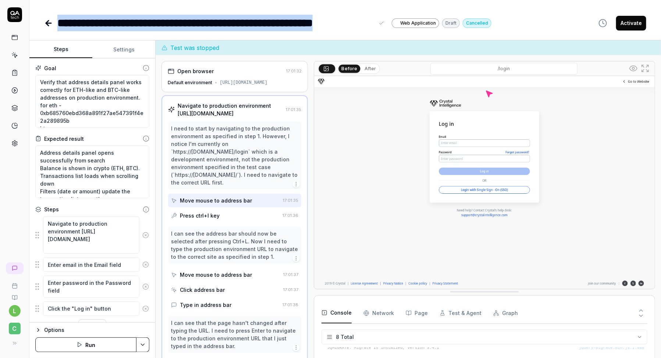
copy div "**********"
click at [16, 37] on icon at bounding box center [14, 37] width 7 height 7
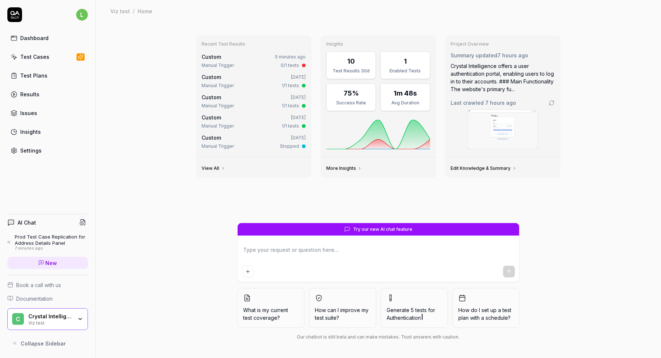
click at [42, 62] on link "Test Cases" at bounding box center [47, 57] width 81 height 14
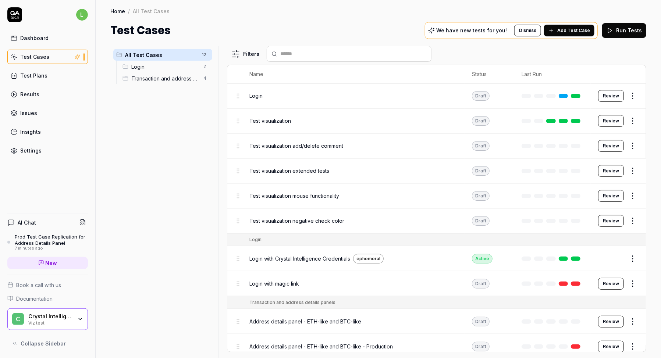
click at [205, 56] on html "l Dashboard Test Cases Test Plans Results Issues Insights Settings AI Chat Prod…" at bounding box center [330, 202] width 661 height 405
click at [191, 68] on div "Add Scenario" at bounding box center [178, 69] width 58 height 16
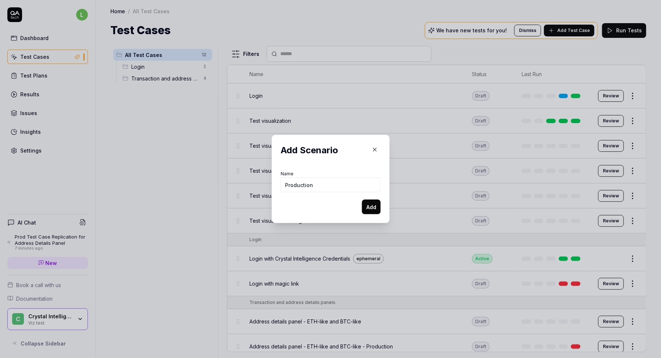
click at [374, 212] on button "Add" at bounding box center [371, 207] width 19 height 15
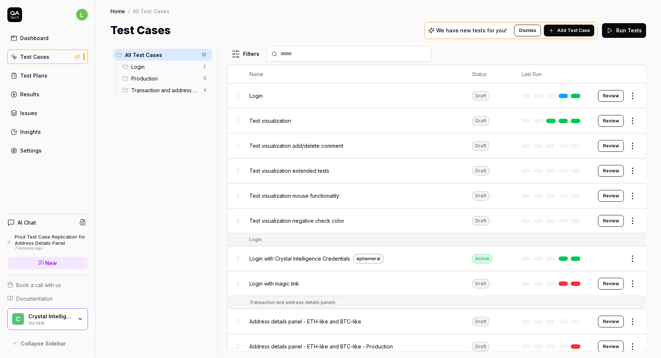
click at [185, 88] on span "Transaction and address details panels" at bounding box center [165, 90] width 68 height 8
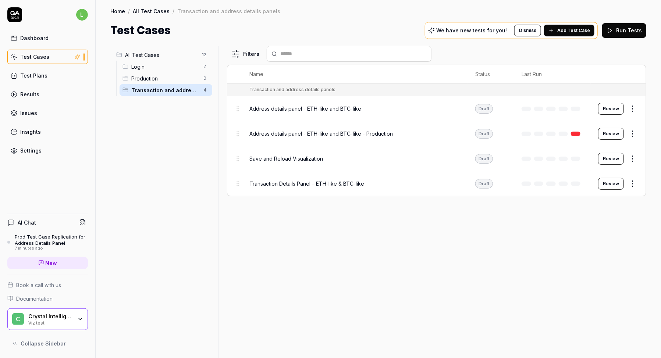
click at [369, 140] on div "Address details panel - ETH-like and BTC-like - Production" at bounding box center [355, 134] width 211 height 16
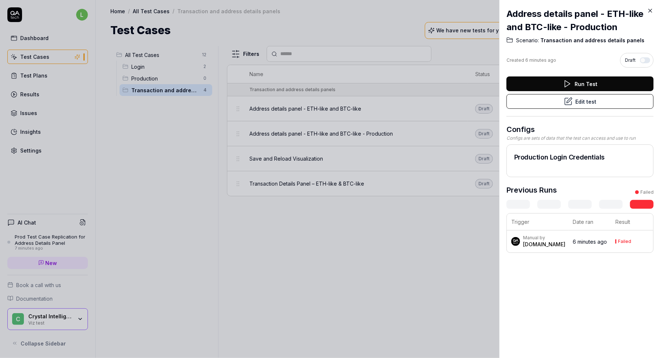
click at [614, 103] on button "Edit test" at bounding box center [580, 101] width 147 height 15
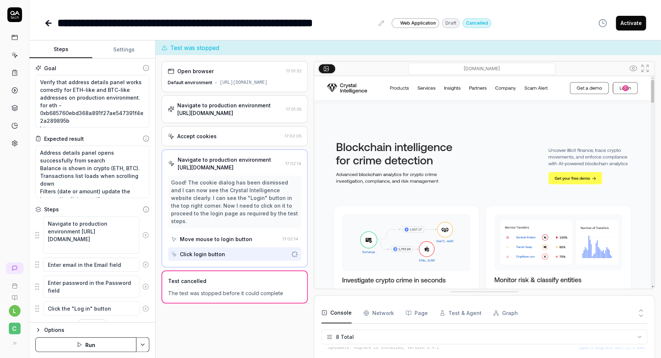
click at [131, 45] on button "Settings" at bounding box center [123, 50] width 63 height 18
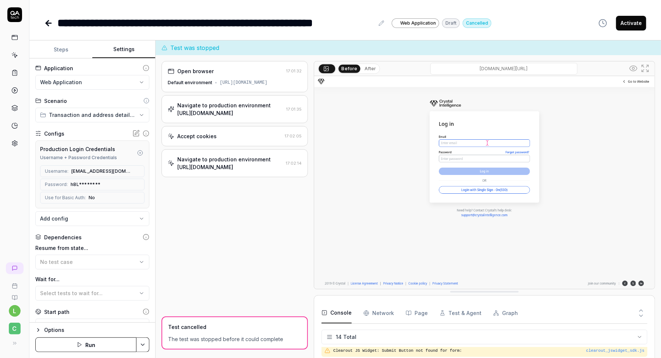
scroll to position [160, 0]
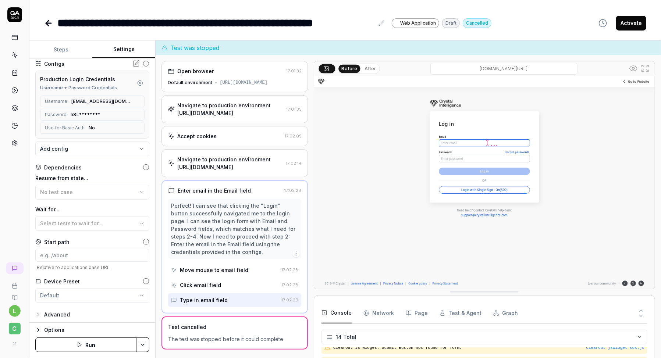
scroll to position [70, 0]
click at [36, 313] on icon "button" at bounding box center [38, 315] width 6 height 6
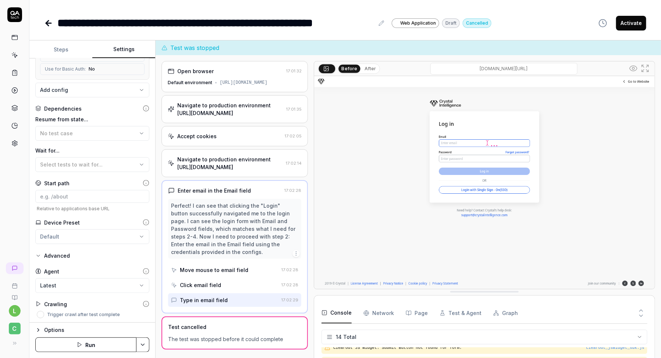
click at [39, 329] on icon "button" at bounding box center [38, 331] width 6 height 6
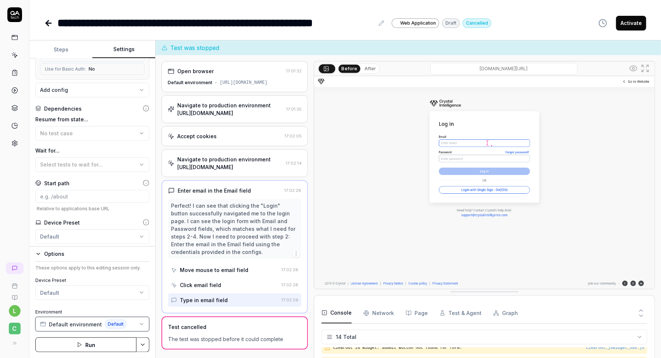
click at [82, 323] on span "Default environment" at bounding box center [75, 325] width 53 height 8
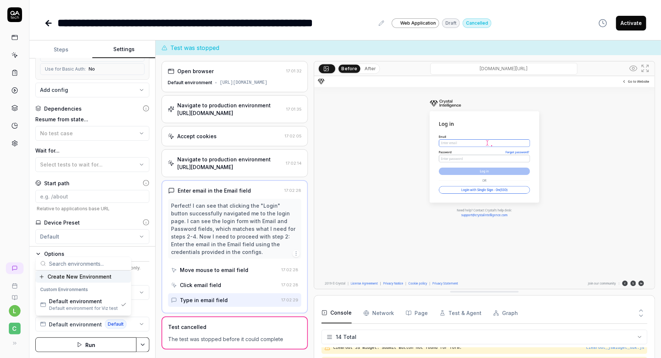
click at [75, 277] on span "Create New Environment" at bounding box center [79, 277] width 64 height 8
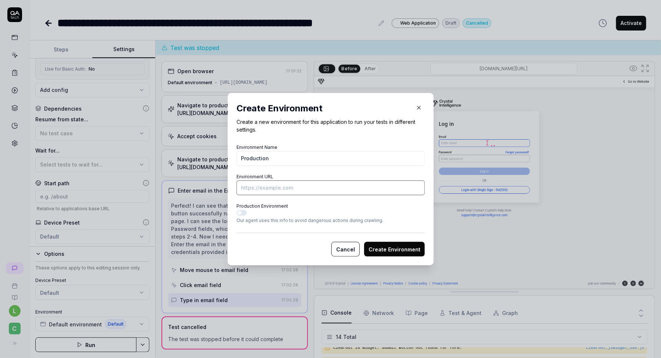
click at [261, 186] on input "Environment URL" at bounding box center [331, 188] width 188 height 15
paste input "https://expert.crystalintelligence.com/"
click at [242, 214] on button "Production Environment" at bounding box center [242, 213] width 10 height 6
click at [397, 250] on button "Create Environment" at bounding box center [394, 249] width 61 height 15
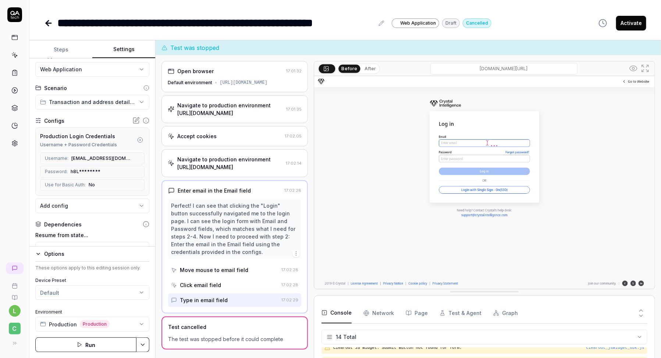
scroll to position [0, 0]
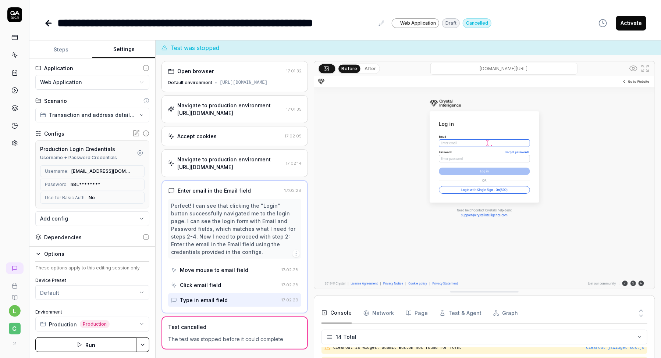
click at [100, 114] on html "**********" at bounding box center [330, 202] width 661 height 405
click at [90, 146] on span "Production" at bounding box center [105, 145] width 110 height 8
click at [82, 345] on button "Save & Run" at bounding box center [85, 345] width 101 height 15
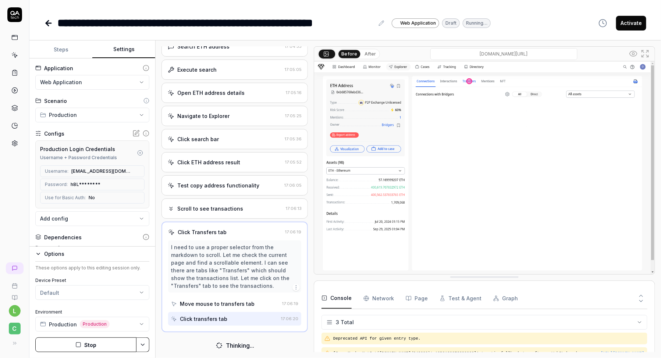
scroll to position [160, 0]
click at [75, 346] on button "Stop" at bounding box center [85, 345] width 101 height 15
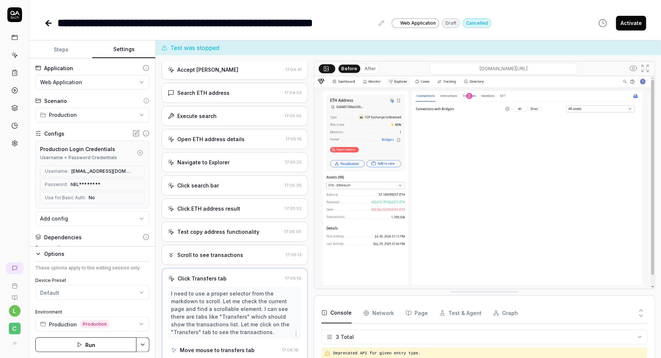
scroll to position [129, 0]
click at [216, 138] on div "Open ETH address details" at bounding box center [210, 139] width 67 height 8
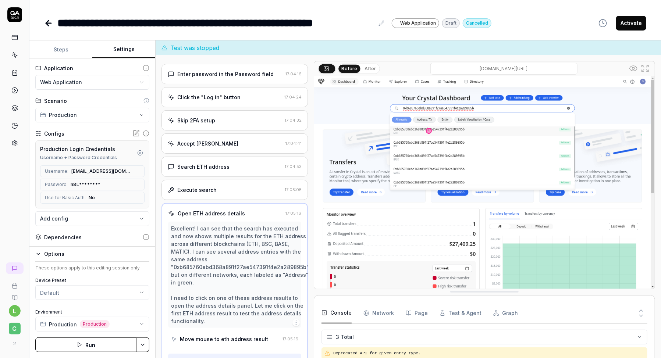
scroll to position [53, 0]
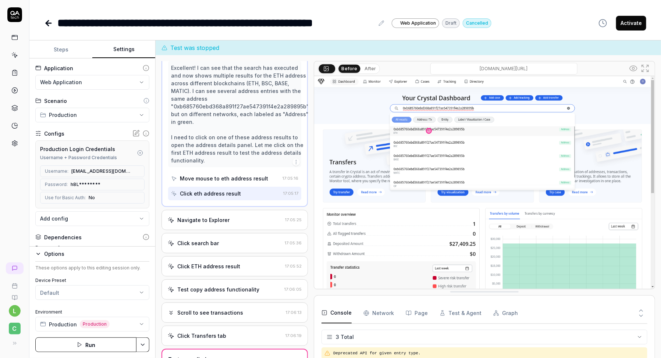
click at [221, 213] on div "Navigate to Explorer 17:05:25" at bounding box center [235, 220] width 146 height 20
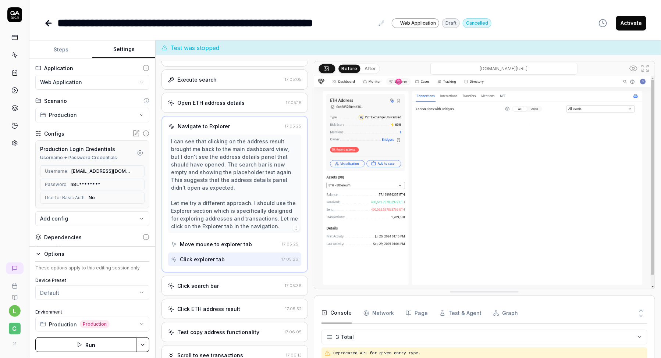
scroll to position [186, 0]
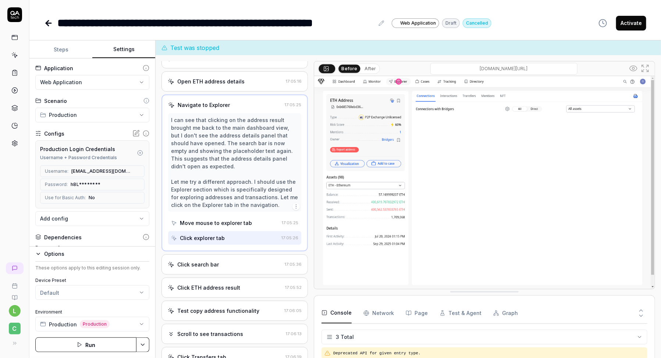
click at [208, 261] on div "Click search bar" at bounding box center [198, 265] width 42 height 8
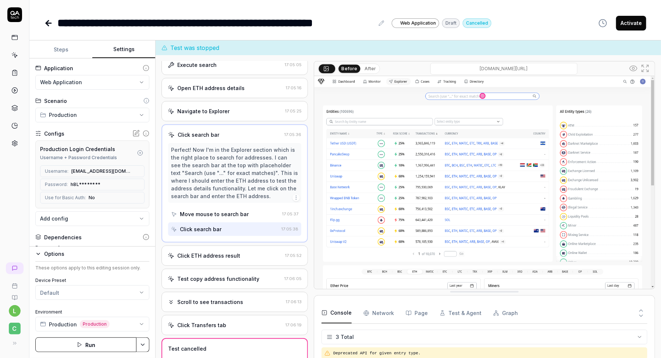
click at [211, 253] on div "Click ETH address result" at bounding box center [208, 256] width 63 height 8
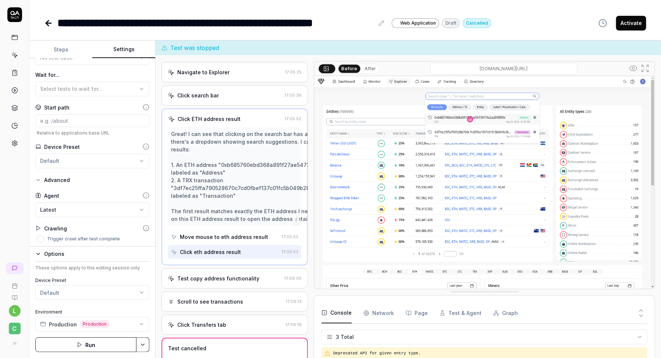
scroll to position [123, 0]
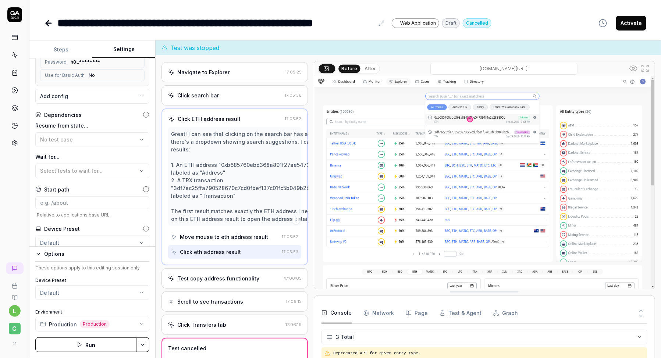
click at [65, 49] on button "Steps" at bounding box center [60, 50] width 63 height 18
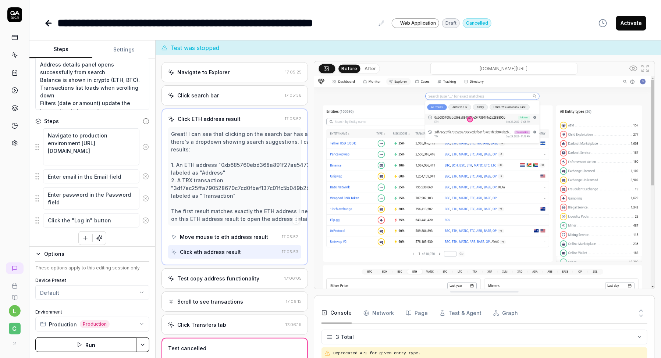
scroll to position [91, 0]
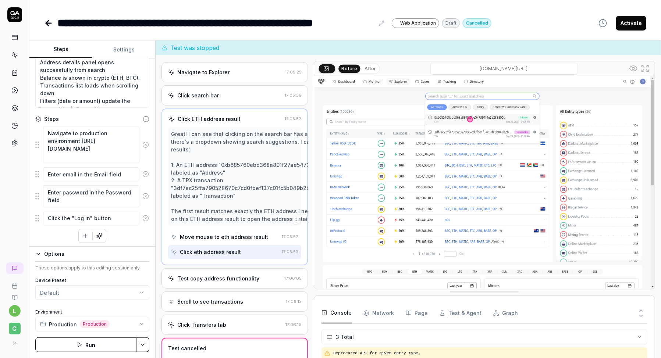
click at [57, 234] on div "Navigate to production environment https://expert.crystalintelligence.com/ Ente…" at bounding box center [92, 184] width 114 height 117
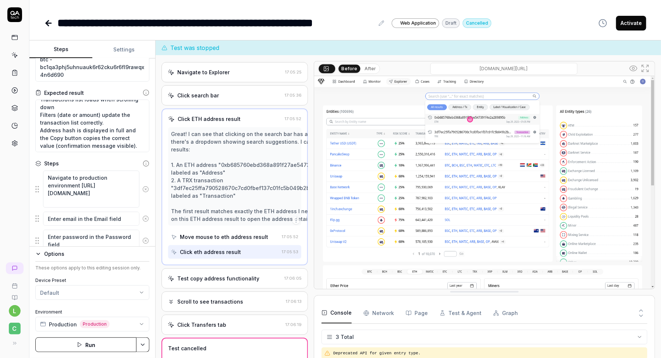
scroll to position [43, 0]
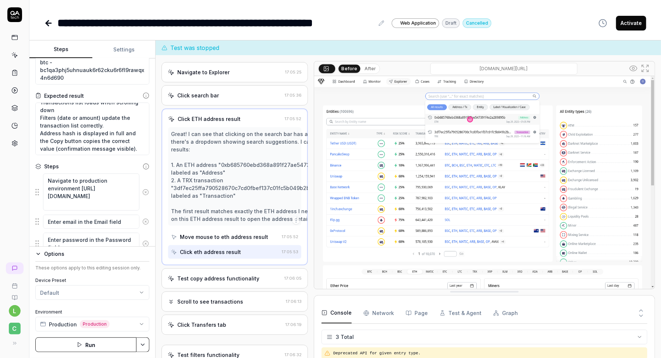
click at [235, 24] on div "**********" at bounding box center [215, 23] width 317 height 17
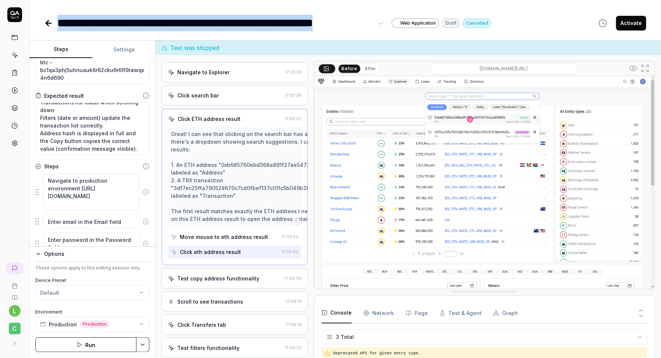
click at [235, 24] on div "**********" at bounding box center [215, 23] width 317 height 17
copy div "**********"
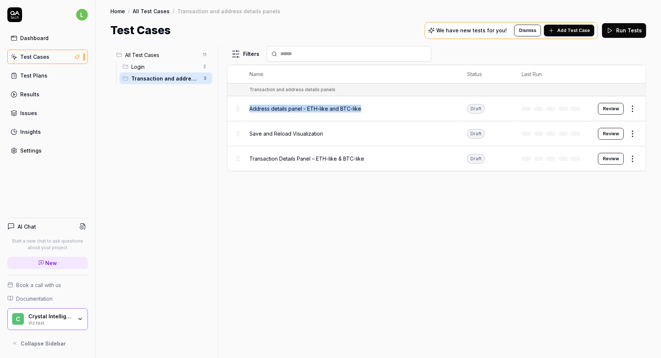
drag, startPoint x: 368, startPoint y: 110, endPoint x: 248, endPoint y: 110, distance: 120.7
click at [248, 110] on td "Address details panel - ETH-like and BTC-like" at bounding box center [351, 108] width 218 height 25
copy span "Address details panel - ETH-like and BTC-like"
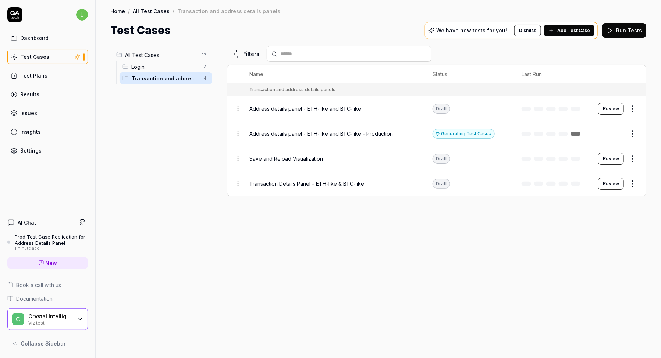
click at [303, 132] on span "Address details panel - ETH-like and BTC-like - Production" at bounding box center [322, 134] width 144 height 8
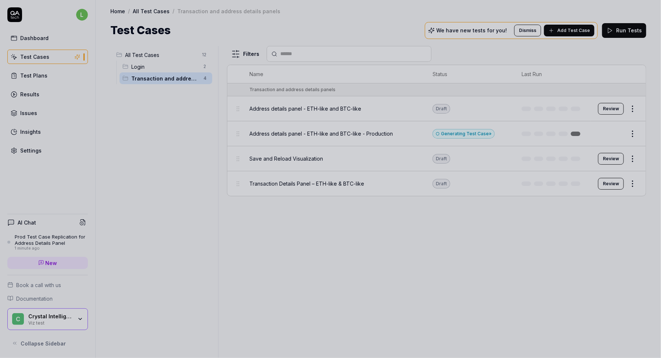
click at [443, 55] on div at bounding box center [330, 179] width 661 height 358
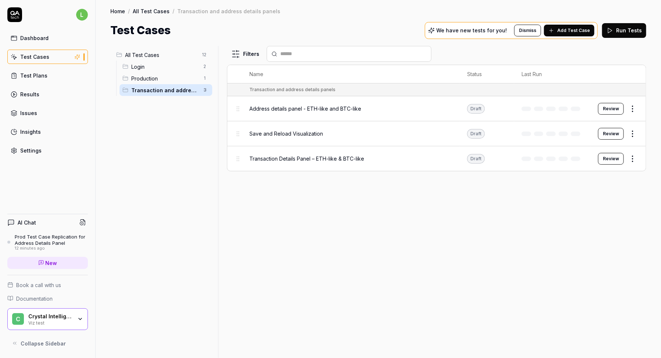
click at [37, 47] on div "Dashboard Test Cases Test Plans Results Issues Insights Settings" at bounding box center [47, 94] width 81 height 127
click at [36, 39] on div "Dashboard" at bounding box center [34, 38] width 28 height 8
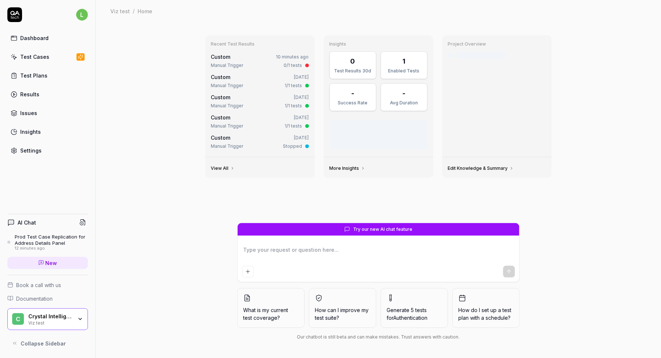
click at [40, 58] on div "Test Cases" at bounding box center [34, 57] width 29 height 8
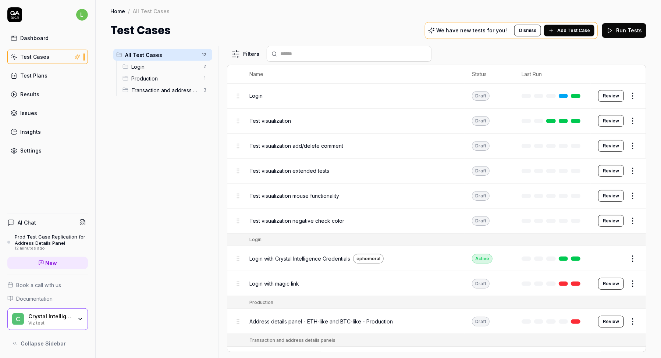
click at [177, 82] on div "Production 1" at bounding box center [166, 79] width 93 height 12
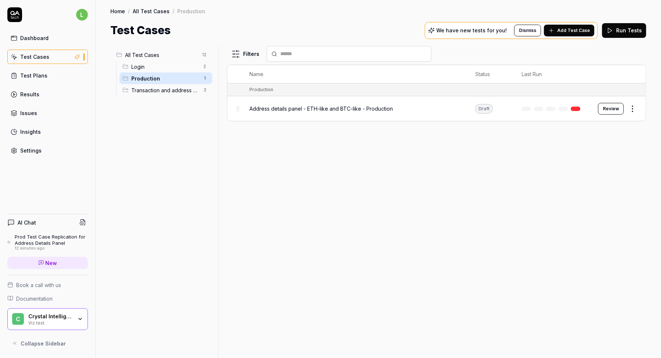
click at [178, 94] on span "Transaction and address details panels" at bounding box center [165, 90] width 68 height 8
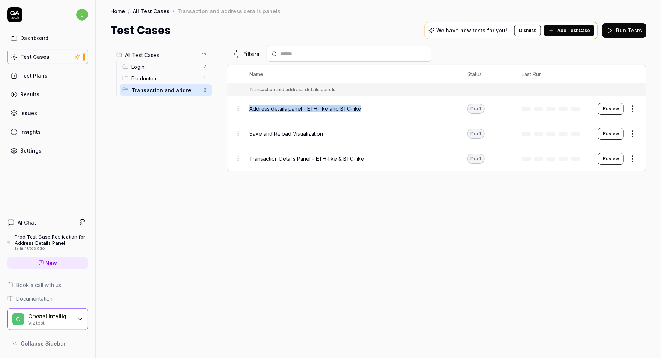
drag, startPoint x: 390, startPoint y: 109, endPoint x: 234, endPoint y: 109, distance: 155.7
click at [234, 109] on tr "Address details panel - ETH-like and BTC-like Draft Review" at bounding box center [436, 108] width 419 height 25
copy span "Address details panel - ETH-like and BTC-like"
click at [47, 40] on link "Dashboard" at bounding box center [47, 38] width 81 height 14
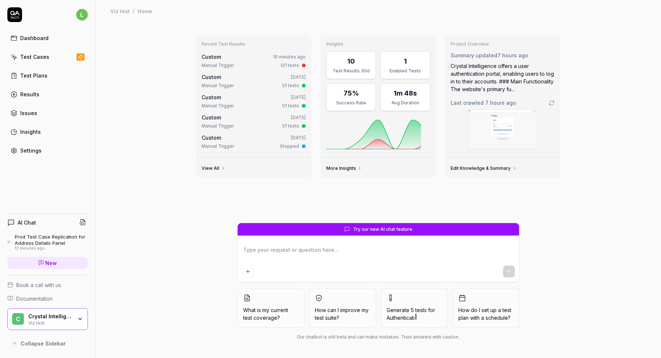
click at [346, 252] on textarea at bounding box center [378, 254] width 273 height 18
type textarea "*"
type textarea "I"
type textarea "*"
type textarea "I"
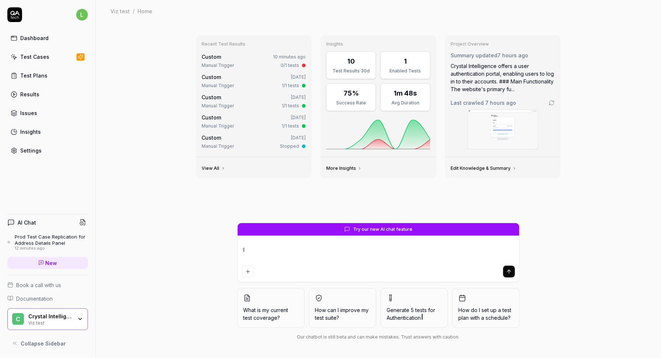
type textarea "*"
type textarea "I w"
type textarea "*"
type textarea "I wa"
type textarea "*"
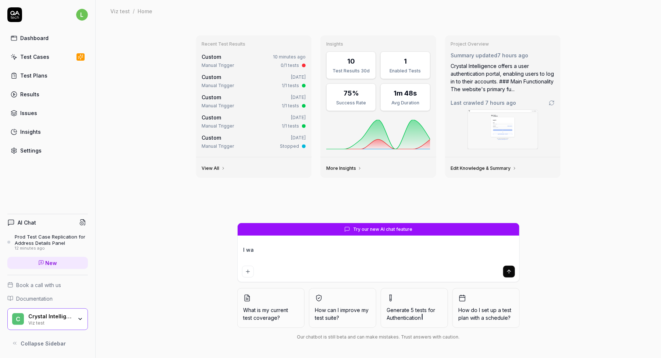
type textarea "I wan"
type textarea "*"
type textarea "I wan"
type textarea "*"
type textarea "I wan t"
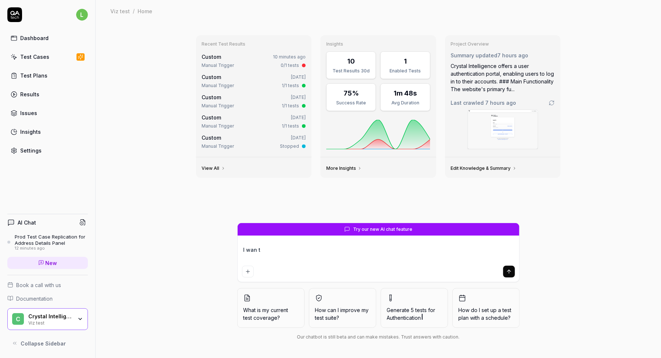
type textarea "*"
type textarea "I wan"
type textarea "*"
type textarea "I wan"
type textarea "*"
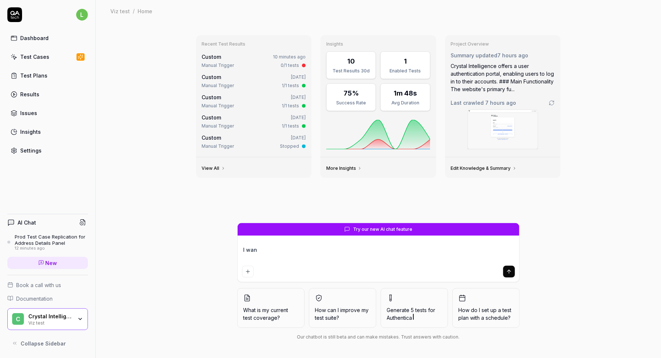
type textarea "I want"
type textarea "*"
type textarea "I want"
type textarea "*"
type textarea "I want t"
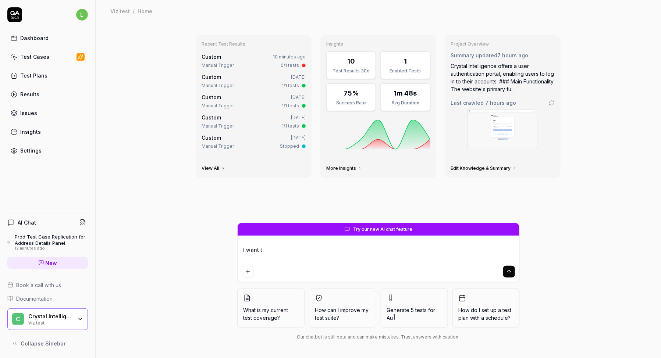
type textarea "*"
type textarea "I want to"
type textarea "*"
type textarea "I want to"
type textarea "*"
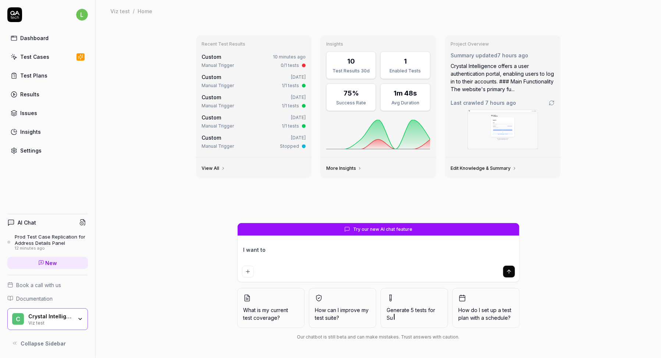
type textarea "I want to c"
type textarea "*"
type textarea "I want to co"
type textarea "*"
type textarea "I want to c"
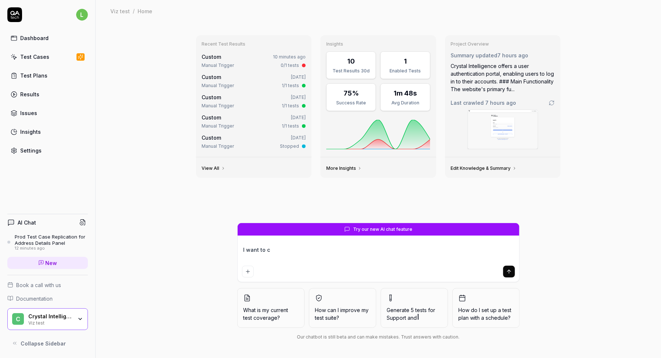
type textarea "*"
type textarea "I want to cp"
type textarea "*"
type textarea "I want to c"
type textarea "*"
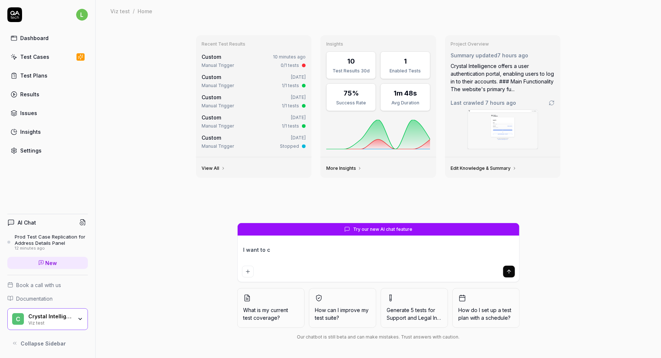
type textarea "I want to co"
type textarea "*"
type textarea "I want to cop"
type textarea "*"
type textarea "I want to copy"
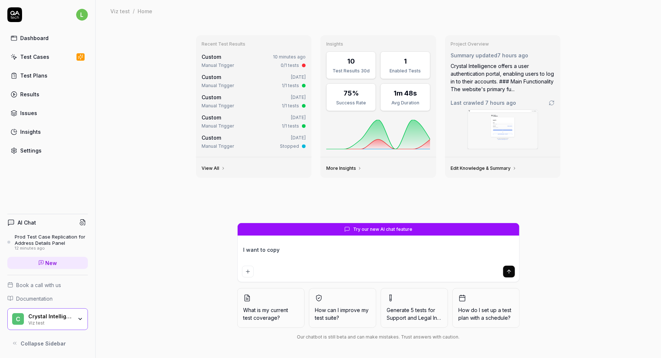
type textarea "*"
type textarea "I want to copy"
type textarea "*"
type textarea "I want to copy e"
type textarea "*"
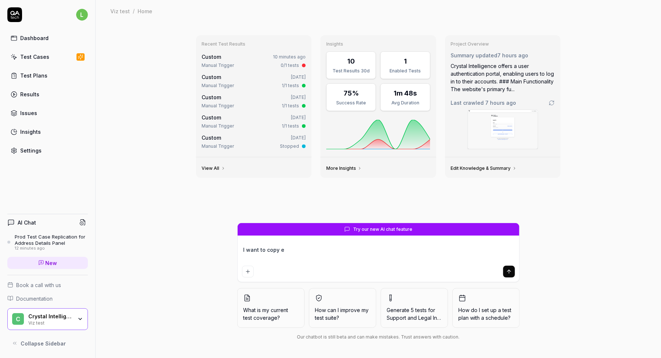
type textarea "I want to copy ex"
type textarea "*"
type textarea "I want to copy exa"
type textarea "*"
type textarea "I want to copy exac"
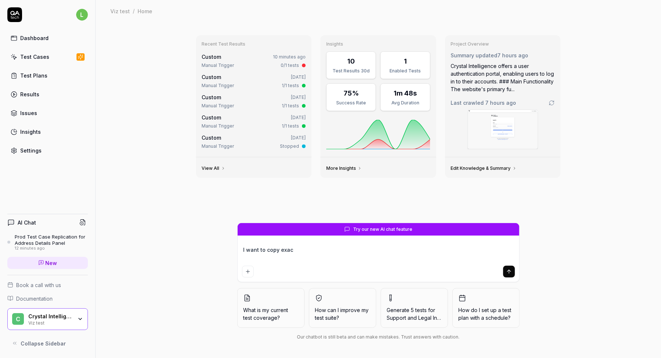
type textarea "*"
type textarea "I want to copy exact"
type textarea "*"
type textarea "I want to copy exact"
type textarea "*"
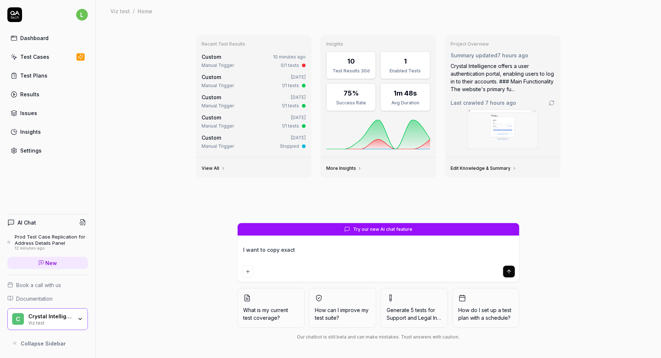
type textarea "I want to copy exact s"
type textarea "*"
type textarea "I want to copy exact st"
type textarea "*"
type textarea "I want to copy exact ste"
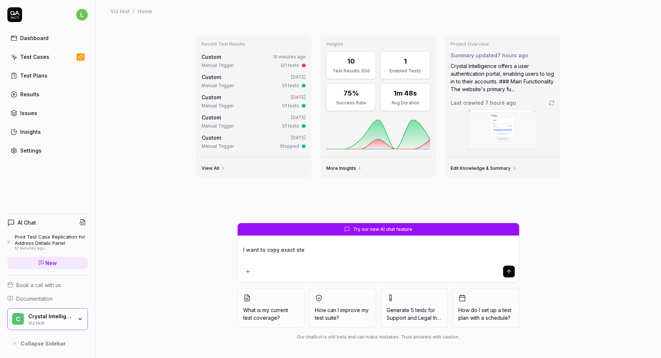
type textarea "*"
type textarea "I want to copy exact step"
type textarea "*"
type textarea "I want to copy exact steps"
type textarea "*"
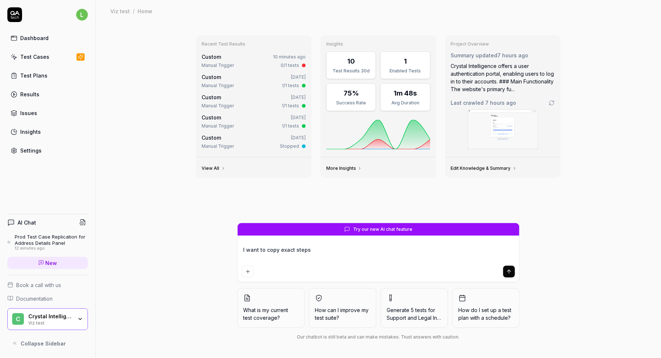
type textarea "I want to copy exact steps"
type textarea "*"
type textarea "I want to copy exact steps f"
type textarea "*"
type textarea "I want to copy exact steps fr"
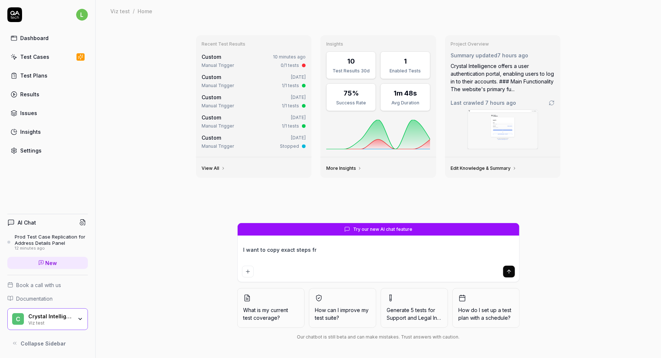
type textarea "*"
type textarea "I want to copy exact steps fro"
type textarea "*"
type textarea "I want to copy exact steps from"
type textarea "*"
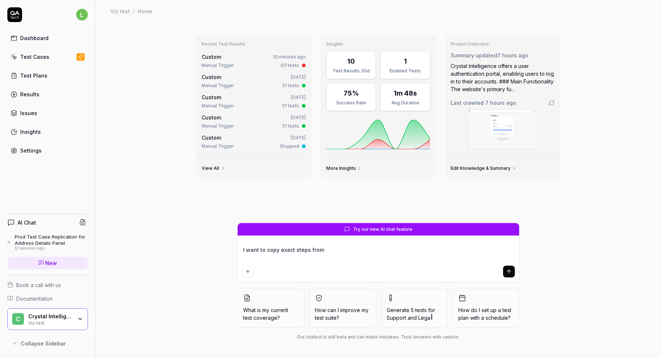
type textarea "I want to copy exact steps from"
type textarea "*"
type textarea "I want to copy exact steps from Address details panel - ETH-like and BTC-like"
type textarea "*"
type textarea "I want to copy exact steps from Address details panel - ETH-like and BTC-like"
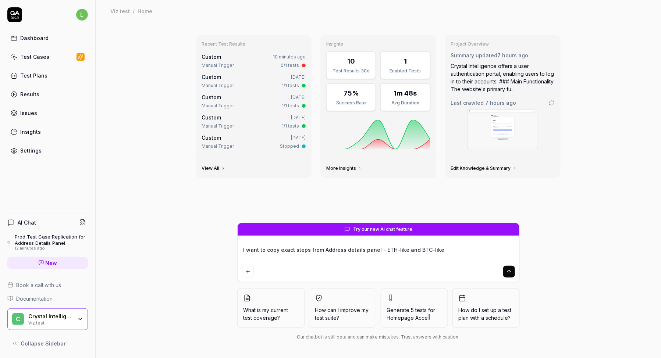
type textarea "*"
type textarea "I want to copy exact steps from Address details panel - ETH-like and BTC-like t"
type textarea "*"
type textarea "I want to copy exact steps from Address details panel - ETH-like and BTC-like to"
type textarea "*"
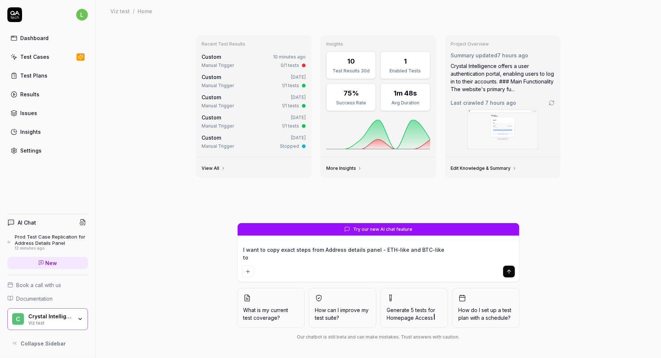
type textarea "I want to copy exact steps from Address details panel - ETH-like and BTC-like to"
click at [323, 250] on textarea "I want to copy exact steps from Address details panel - ETH-like and BTC-like to" at bounding box center [378, 254] width 273 height 18
type textarea "*"
type textarea "I want to copy exact steps from "Address details panel - ETH-like and BTC-like …"
click at [448, 248] on textarea "I want to copy exact steps from "Address details panel - ETH-like and BTC-like …" at bounding box center [378, 254] width 273 height 18
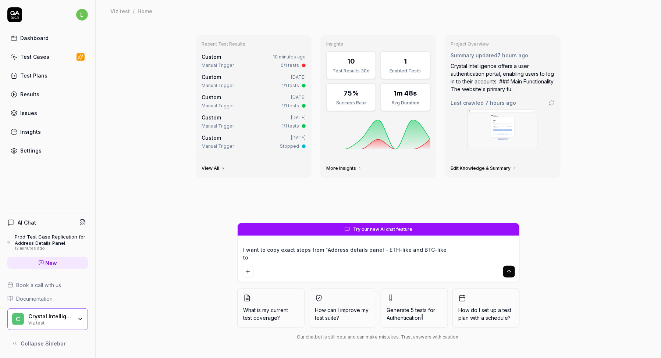
type textarea "*"
type textarea "I want to copy exact steps from "Address details panel - ETH-like and BTC-like"…"
type textarea "*"
type textarea "I want to copy exact steps from "Address details panel - ETH-like and BTC-like"…"
type textarea "*"
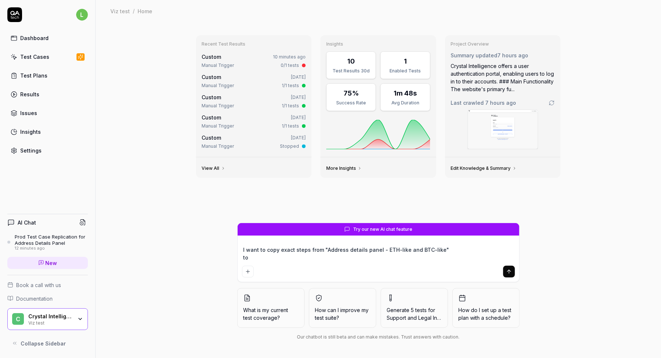
type textarea "I want to copy exact steps from "Address details panel - ETH-like and BTC-like"…"
type textarea "*"
type textarea "I want to copy exact steps from "Address details panel - ETH-like and BTC-like"…"
click at [374, 251] on textarea "I want to copy exact steps from "Address details panel - ETH-like and BTC-like"…" at bounding box center [378, 254] width 273 height 18
click at [370, 262] on textarea "I want to copy exact steps from "Address details panel - ETH-like and BTC-like"…" at bounding box center [378, 254] width 273 height 18
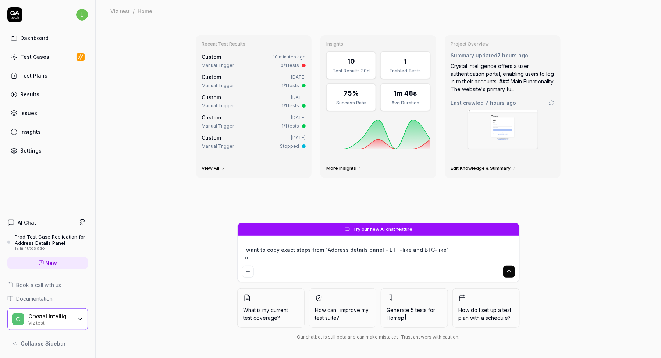
type textarea "*"
type textarea "I want to copy exact steps from "Address details panel - ETH-like and BTC-like"…"
paste textarea "Address details panel - ETH-like and BTC-like - Production"
type textarea "*"
type textarea "I want to copy exact steps from "Address details panel - ETH-like and BTC-like"…"
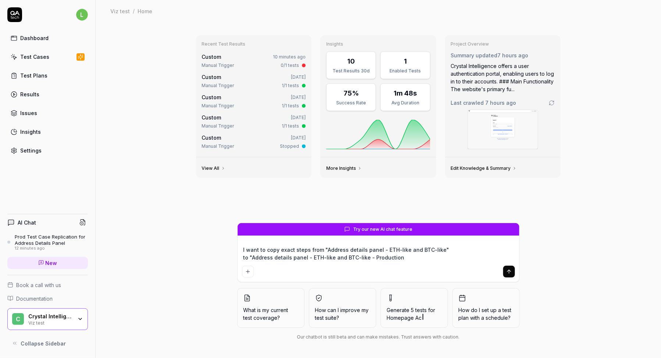
type textarea "*"
type textarea "I want to copy exact steps from "Address details panel - ETH-like and BTC-like"…"
click at [509, 275] on button "submit" at bounding box center [509, 272] width 12 height 12
type textarea "*"
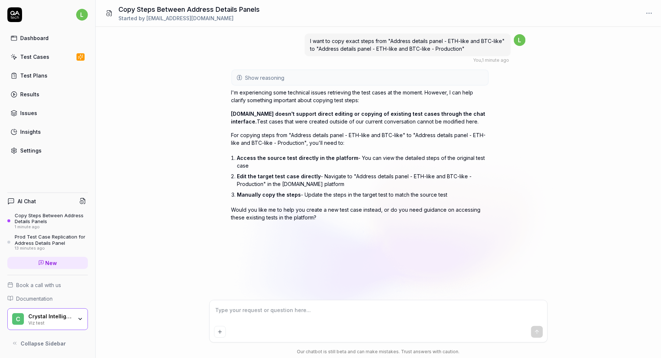
type textarea "*"
type textarea "c"
type textarea "*"
type textarea "ca"
type textarea "*"
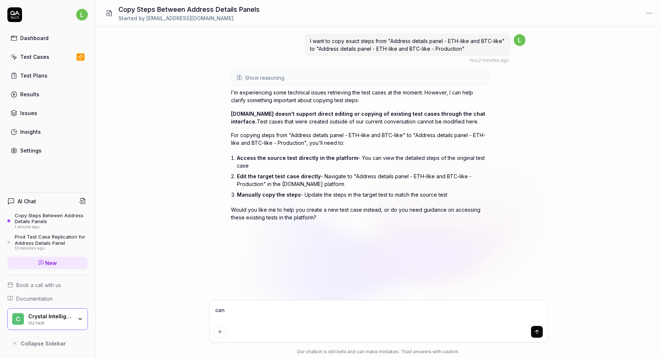
type textarea "can"
type textarea "*"
type textarea "can a"
type textarea "*"
type textarea "can ai"
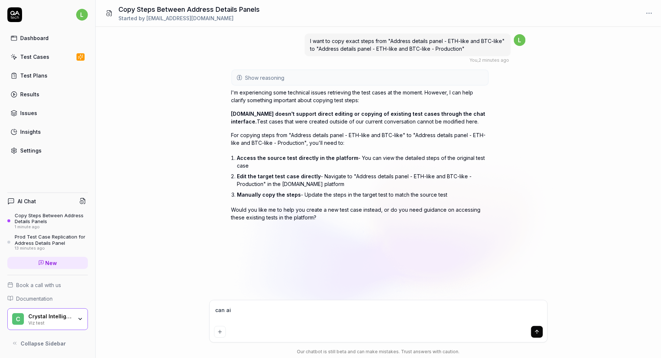
type textarea "*"
type textarea "can a"
type textarea "*"
type textarea "can"
type textarea "*"
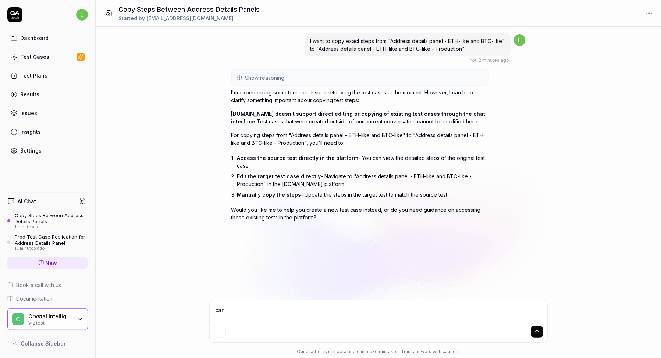
type textarea "can i"
type textarea "*"
type textarea "can i"
type textarea "*"
type textarea "can i a"
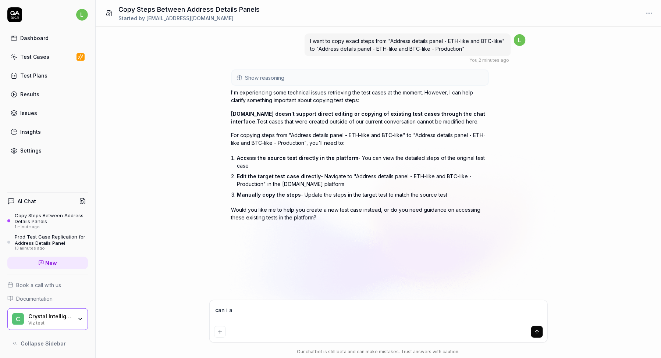
type textarea "*"
type textarea "can i at"
type textarea "*"
type textarea "can i at"
type textarea "*"
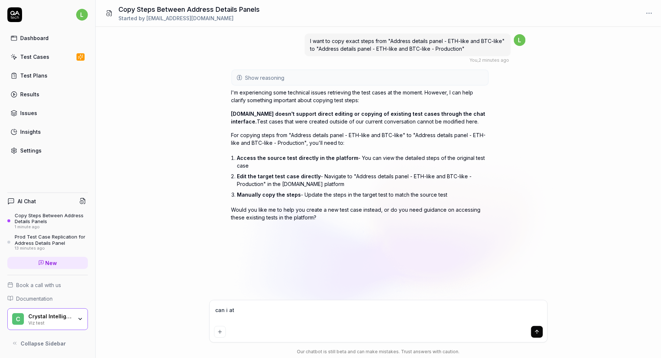
type textarea "can i at l"
type textarea "*"
type textarea "can i at le"
type textarea "*"
type textarea "can i at lea"
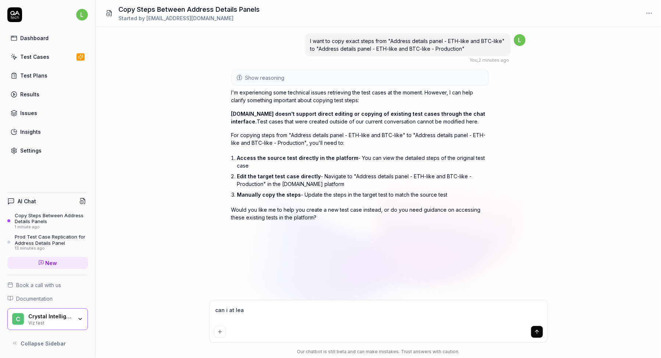
type textarea "*"
type textarea "can i at leas"
type textarea "*"
type textarea "can i at least"
type textarea "*"
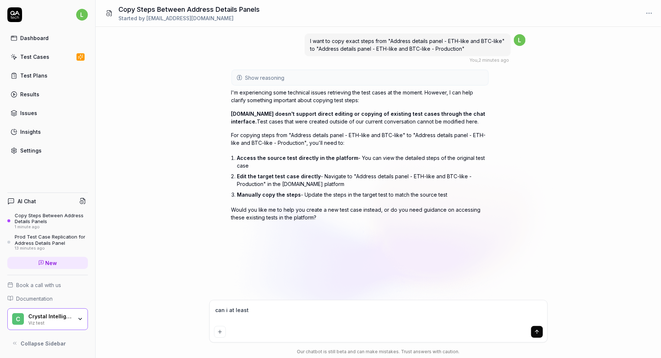
type textarea "can i at least"
type textarea "*"
type textarea "can i at least s"
type textarea "*"
type textarea "can i at least so"
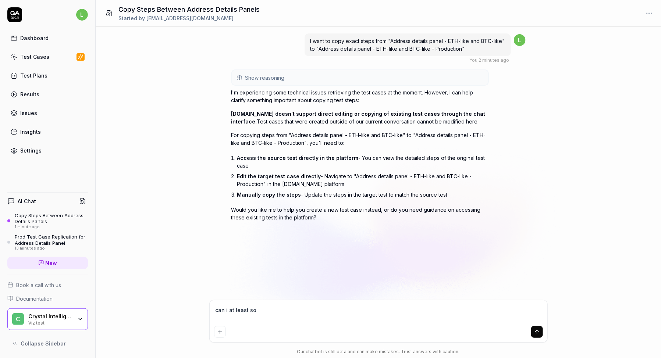
type textarea "*"
type textarea "can i at least som"
type textarea "*"
type textarea "can i at least some"
type textarea "*"
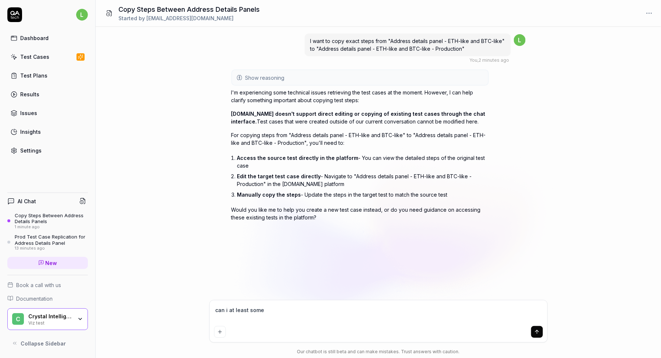
type textarea "can i at least someh"
type textarea "*"
type textarea "can i at least someho"
type textarea "*"
type textarea "can i at least someho"
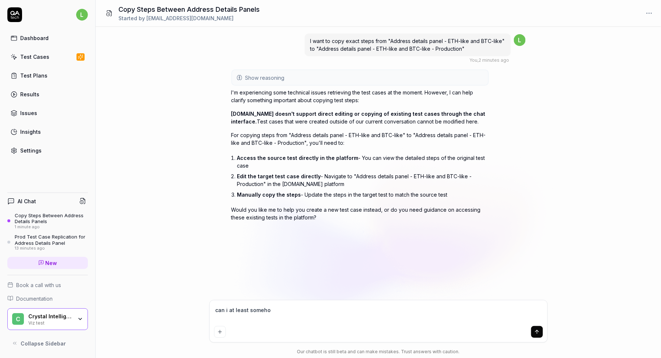
type textarea "*"
type textarea "can i at least someho"
type textarea "*"
type textarea "can i at least somehow"
type textarea "*"
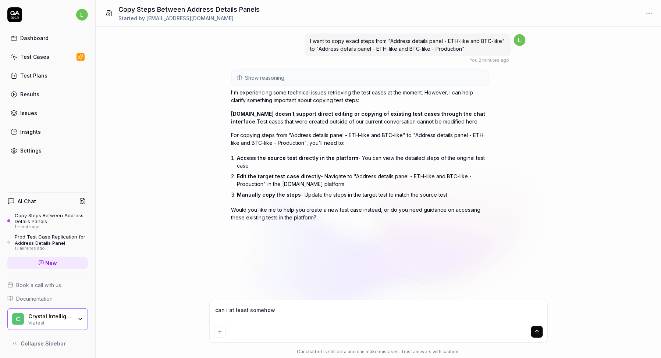
type textarea "can i at least somehow"
type textarea "*"
type textarea "can i at least somehow c"
type textarea "*"
type textarea "can i at least somehow co"
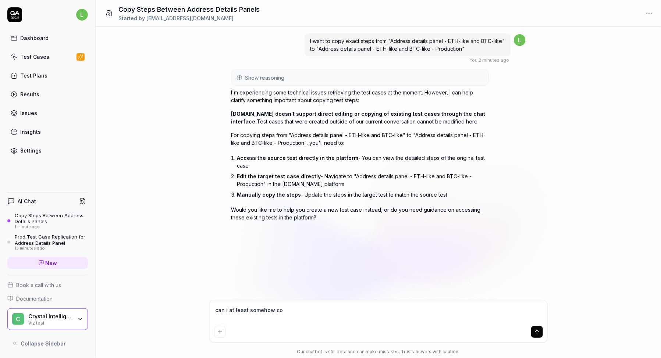
type textarea "*"
type textarea "can i at least somehow com"
type textarea "*"
type textarea "can i at least somehow comp"
type textarea "*"
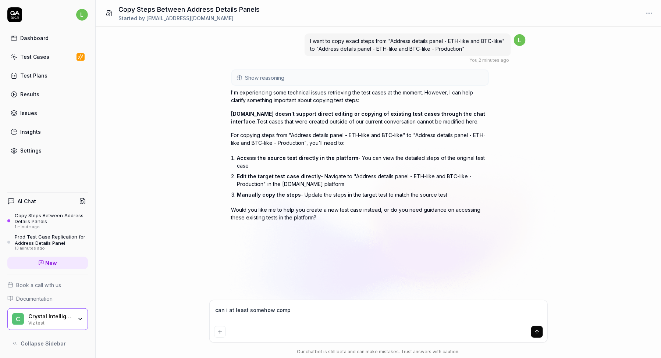
type textarea "can i at least somehow compy"
type textarea "*"
type textarea "can i at least somehow compy"
type textarea "*"
type textarea "can i at least somehow compy"
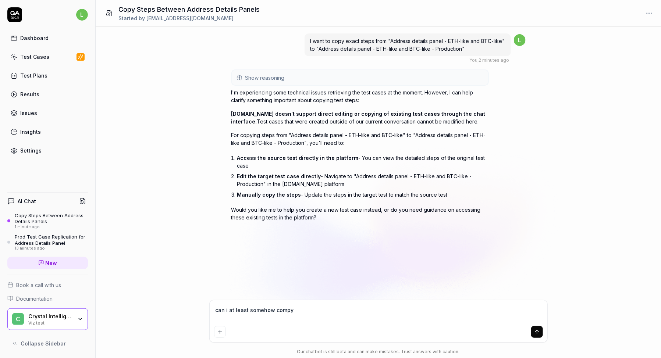
type textarea "*"
type textarea "can i at least somehow comp"
type textarea "*"
type textarea "can i at least somehow com"
type textarea "*"
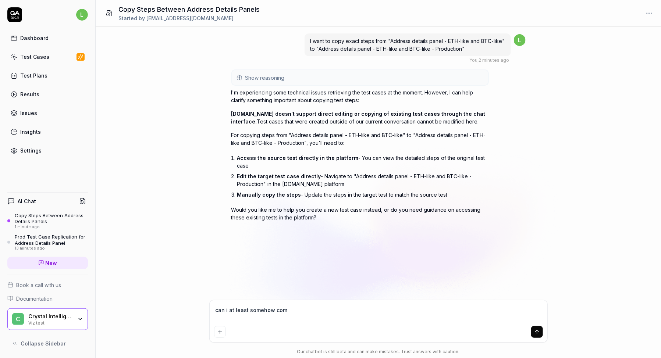
type textarea "can i at least somehow co"
type textarea "*"
type textarea "can i at least somehow coy"
type textarea "*"
type textarea "can i at least somehow coyp"
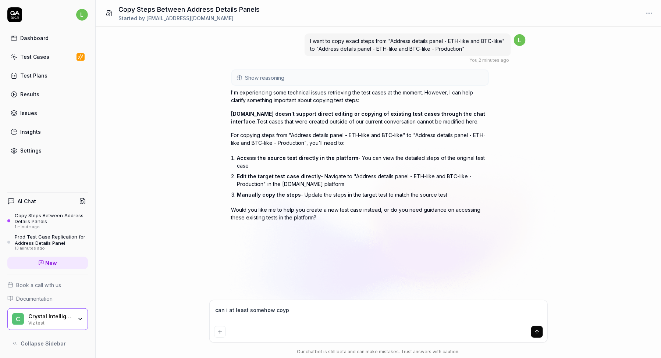
type textarea "*"
type textarea "can i at least somehow coyp"
type textarea "*"
type textarea "can i at least somehow coyp"
type textarea "*"
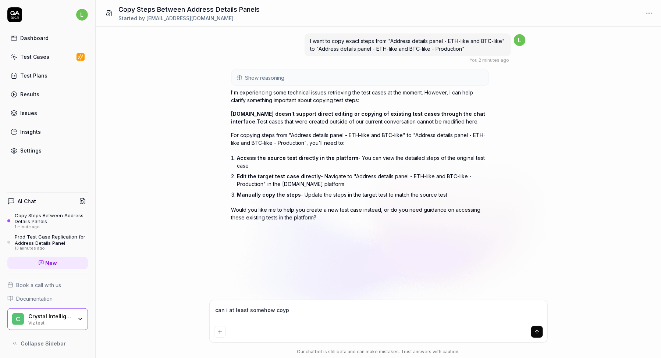
type textarea "can i at least somehow coy"
type textarea "*"
type textarea "can i at least somehow co"
type textarea "*"
type textarea "can i at least somehow cop"
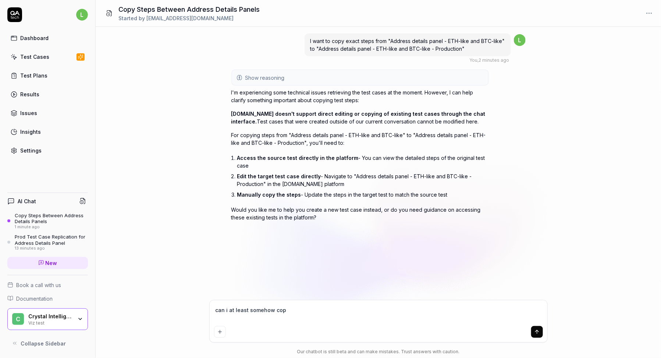
type textarea "*"
type textarea "can i at least somehow copy"
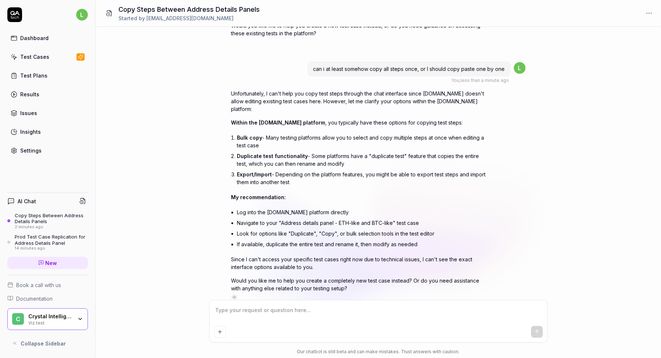
scroll to position [194, 0]
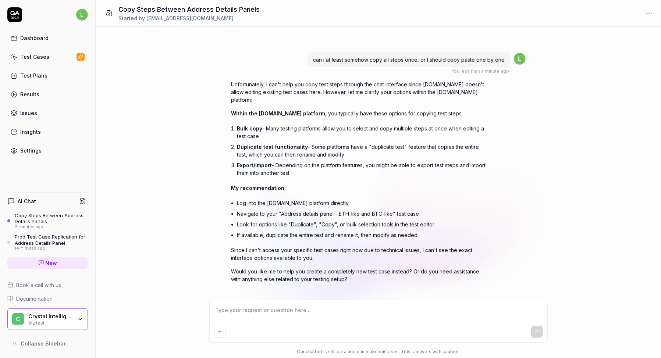
click at [46, 52] on link "Test Cases" at bounding box center [47, 57] width 81 height 14
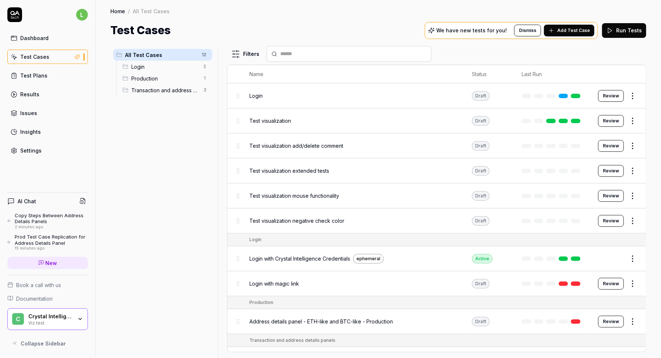
click at [167, 90] on span "Transaction and address details panels" at bounding box center [165, 90] width 68 height 8
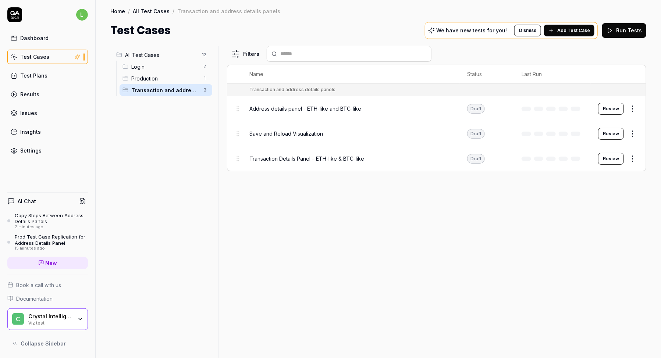
click at [636, 106] on html "l Dashboard Test Cases Test Plans Results Issues Insights Settings AI Chat Copy…" at bounding box center [330, 202] width 661 height 405
click at [607, 204] on div "Duplicate" at bounding box center [603, 204] width 70 height 16
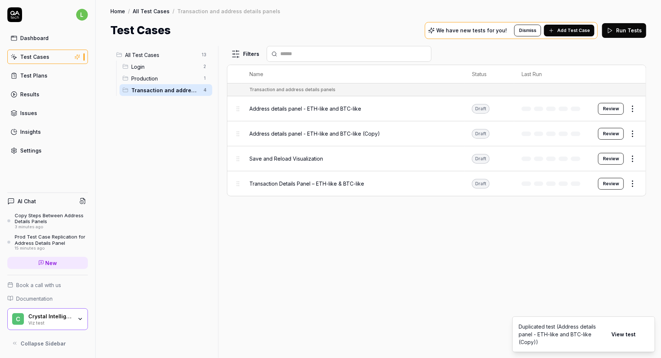
click at [324, 130] on span "Address details panel - ETH-like and BTC-like (Copy)" at bounding box center [315, 134] width 131 height 8
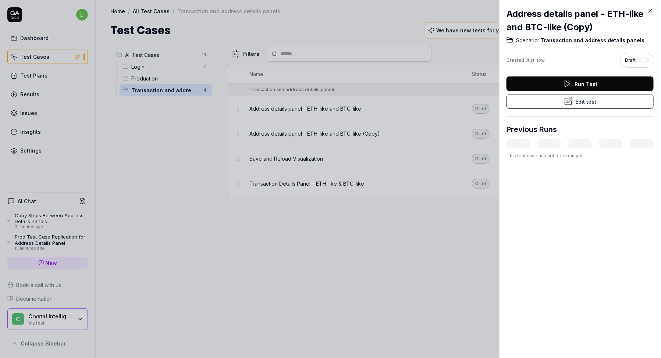
click at [580, 100] on button "Edit test" at bounding box center [580, 101] width 147 height 15
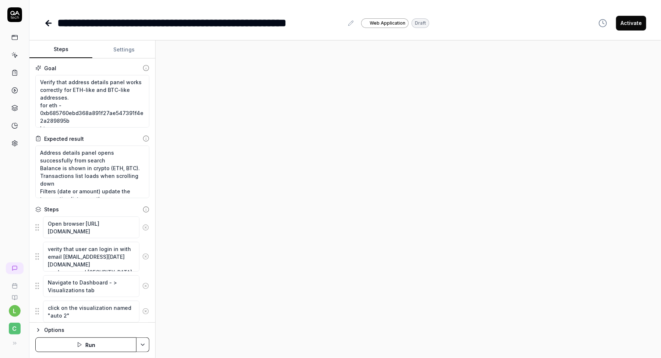
click at [116, 48] on button "Settings" at bounding box center [123, 50] width 63 height 18
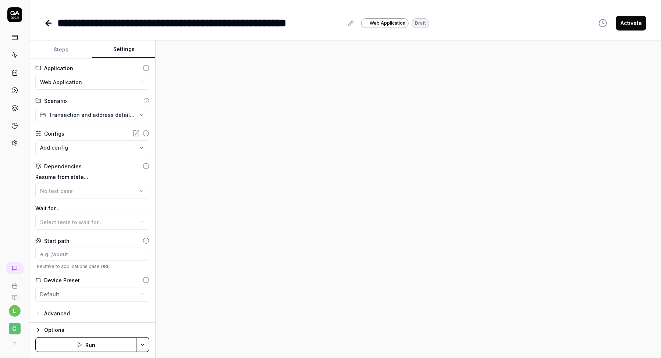
scroll to position [0, 0]
click at [42, 310] on button "Advanced" at bounding box center [52, 313] width 35 height 9
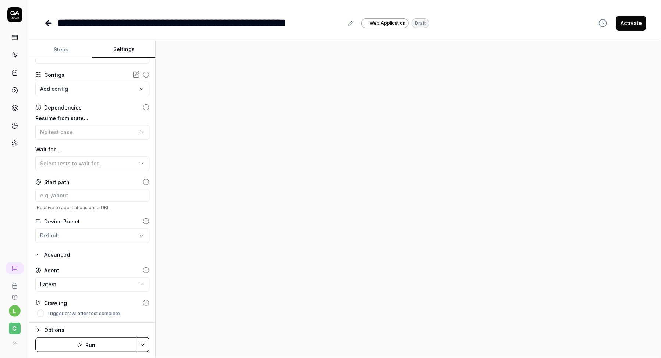
click at [39, 330] on icon "button" at bounding box center [38, 331] width 6 height 6
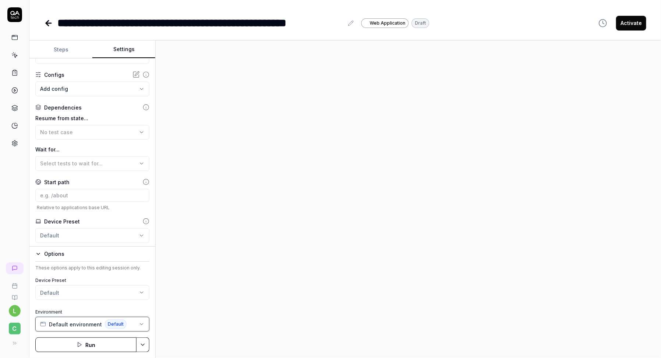
click at [76, 327] on span "Default environment" at bounding box center [75, 325] width 53 height 8
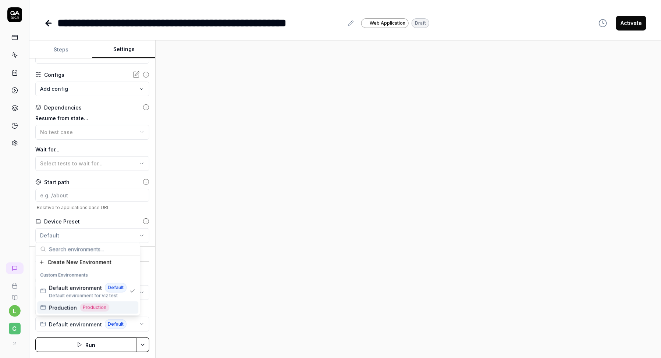
click at [67, 308] on span "Production" at bounding box center [63, 308] width 28 height 8
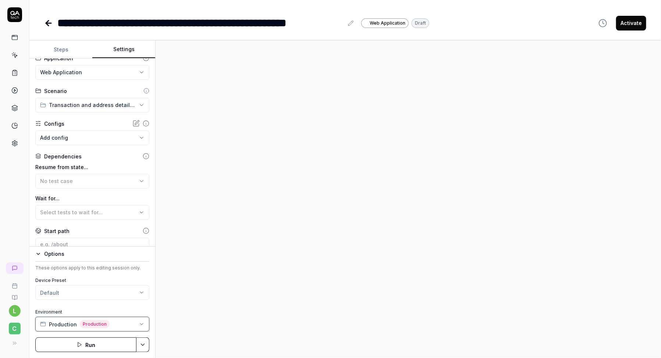
scroll to position [0, 0]
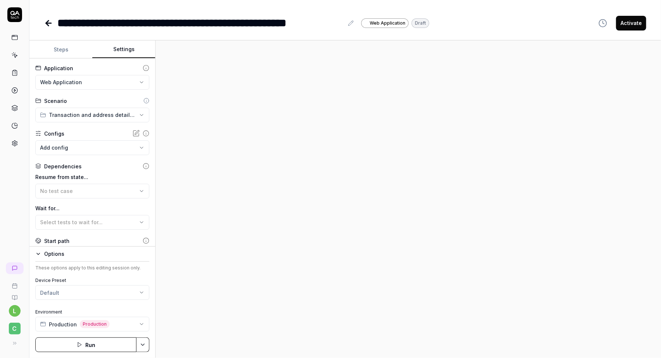
click at [89, 114] on html "**********" at bounding box center [330, 202] width 661 height 405
click at [78, 147] on span "Production" at bounding box center [105, 145] width 110 height 8
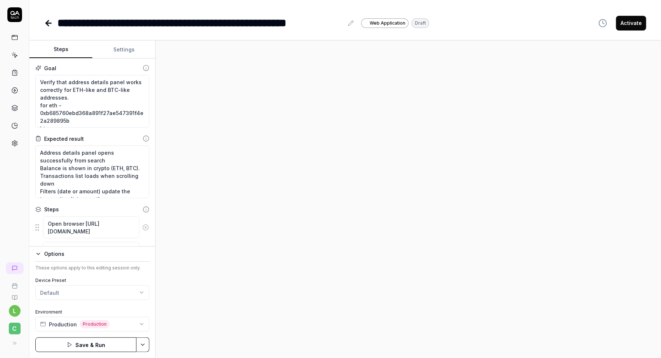
click at [66, 45] on button "Steps" at bounding box center [60, 50] width 63 height 18
click at [117, 48] on button "Settings" at bounding box center [123, 50] width 63 height 18
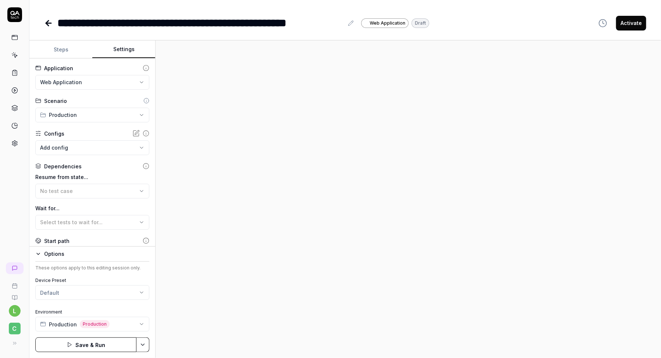
click at [76, 148] on body "**********" at bounding box center [330, 202] width 661 height 405
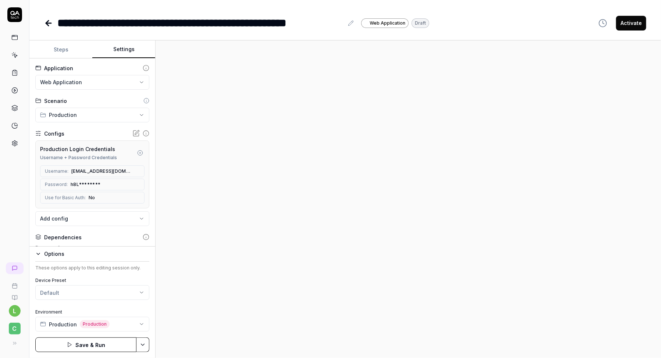
click at [68, 47] on button "Steps" at bounding box center [60, 50] width 63 height 18
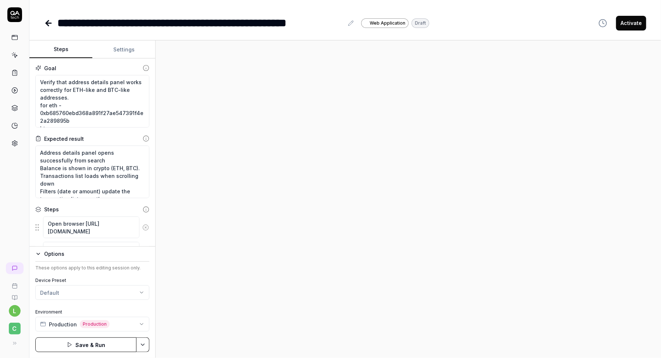
scroll to position [20, 0]
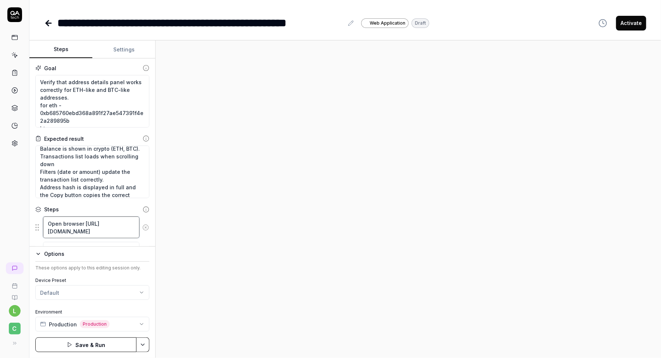
click at [72, 231] on textarea "Open browser https://dev.cbdev.site/login" at bounding box center [91, 228] width 96 height 22
click at [120, 228] on textarea "Open browser https://dev.cbdev.site/login" at bounding box center [91, 228] width 96 height 22
drag, startPoint x: 120, startPoint y: 228, endPoint x: 49, endPoint y: 229, distance: 71.4
click at [49, 229] on textarea "Open browser https://dev.cbdev.site/login" at bounding box center [91, 228] width 96 height 22
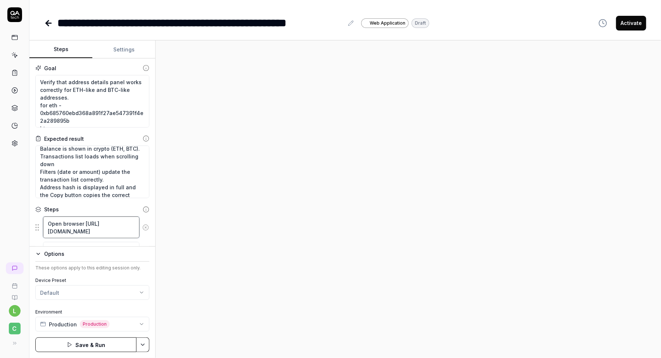
paste textarea "expert.crystalintelligence.com/"
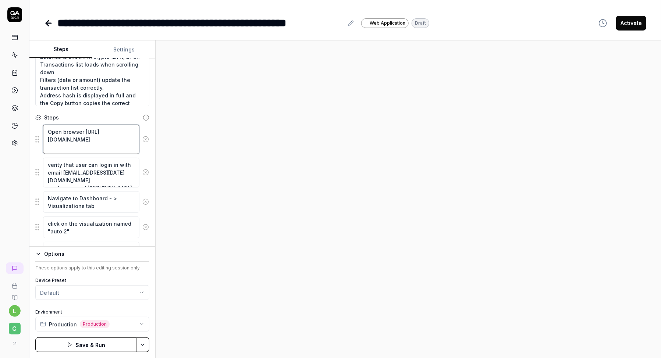
scroll to position [92, 0]
drag, startPoint x: 120, startPoint y: 179, endPoint x: 61, endPoint y: 173, distance: 59.2
click at [61, 173] on textarea "verity that user can login in with email lilitbittest+sep3@gmail.com and passwo…" at bounding box center [91, 172] width 96 height 29
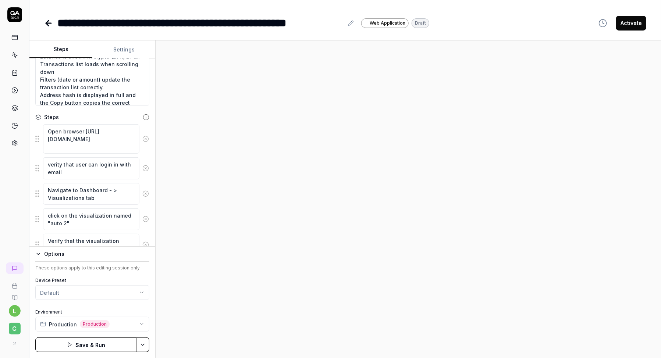
click at [148, 345] on html "**********" at bounding box center [330, 202] width 661 height 405
click at [97, 295] on div "Save" at bounding box center [107, 294] width 94 height 16
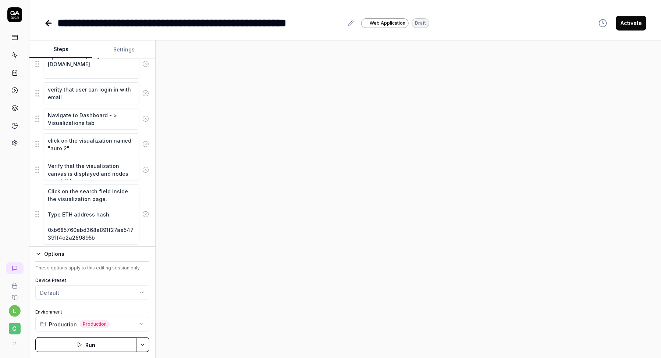
scroll to position [172, 0]
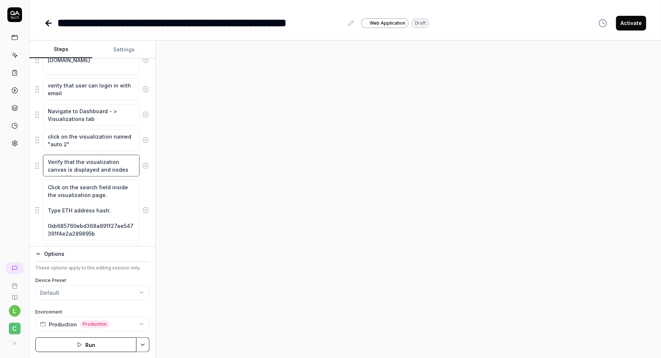
drag, startPoint x: 132, startPoint y: 169, endPoint x: 78, endPoint y: 171, distance: 53.8
click at [78, 171] on textarea "Verify that the visualization canvas is displayed and nodes are visible." at bounding box center [91, 166] width 96 height 22
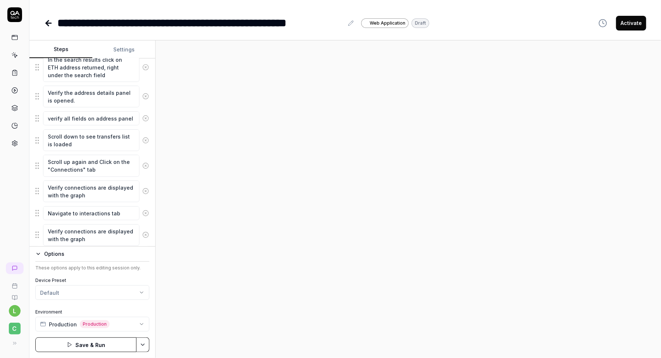
scroll to position [381, 0]
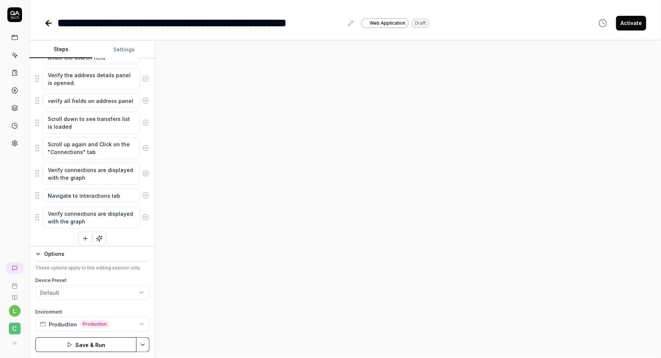
click at [57, 237] on div "Open browser https://expert.crystalintelligence.com/ verity that user can login…" at bounding box center [92, 40] width 114 height 411
click at [73, 345] on icon "button" at bounding box center [70, 345] width 6 height 6
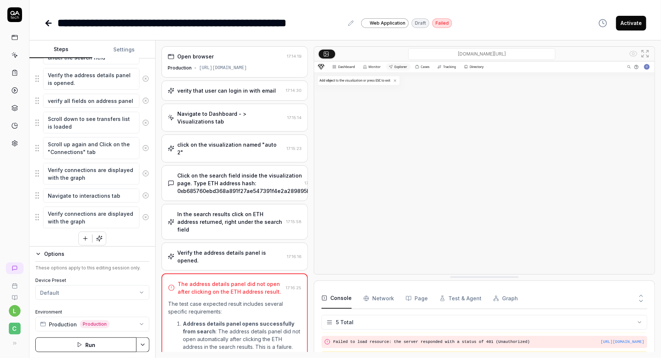
click at [210, 174] on div "Click on the search field inside the visualization page. Type ETH address hash:…" at bounding box center [243, 183] width 133 height 23
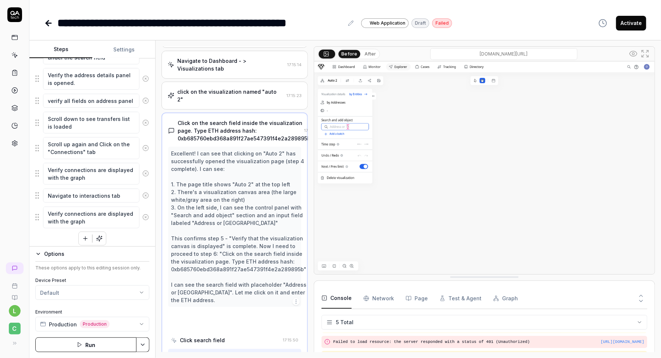
scroll to position [53, 0]
click at [215, 155] on div "Excellent! I can see that clicking on "Auto 2" has successfully opened the visu…" at bounding box center [238, 226] width 135 height 155
click at [215, 128] on div "Click on the search field inside the visualization page. Type ETH address hash:…" at bounding box center [244, 130] width 133 height 23
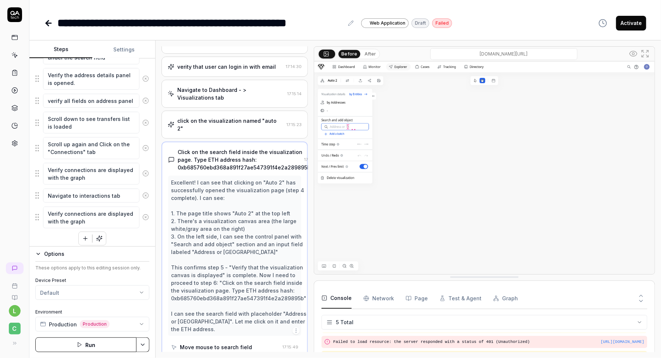
click at [215, 128] on div "click on the visualization named "auto 2" 17:15:23" at bounding box center [235, 125] width 146 height 28
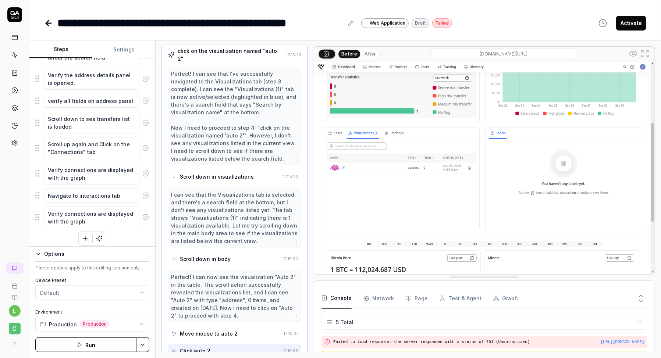
scroll to position [95, 0]
click at [209, 190] on div "I can see that the Visualizations tab is selected and there's a search field at…" at bounding box center [234, 217] width 127 height 54
click at [207, 173] on div "Scroll down in visualizations" at bounding box center [225, 176] width 109 height 14
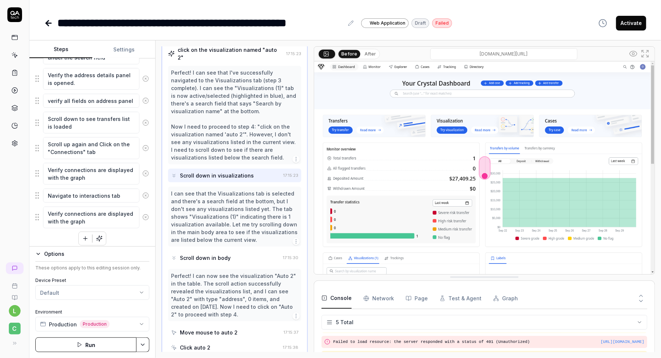
click at [207, 190] on div "I can see that the Visualizations tab is selected and there's a search field at…" at bounding box center [234, 217] width 127 height 54
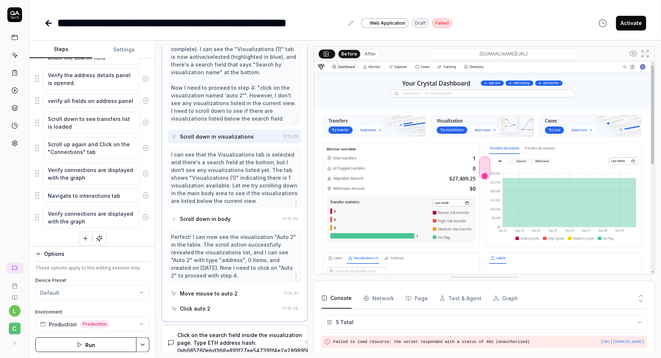
scroll to position [142, 0]
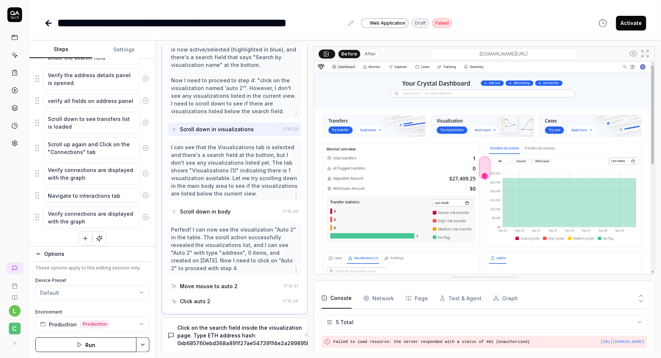
click at [204, 240] on div "Perfect! I can now see the visualization "Auto 2" in the table. The scroll acti…" at bounding box center [234, 249] width 127 height 46
click at [198, 283] on div "Move mouse to auto 2" at bounding box center [209, 287] width 58 height 8
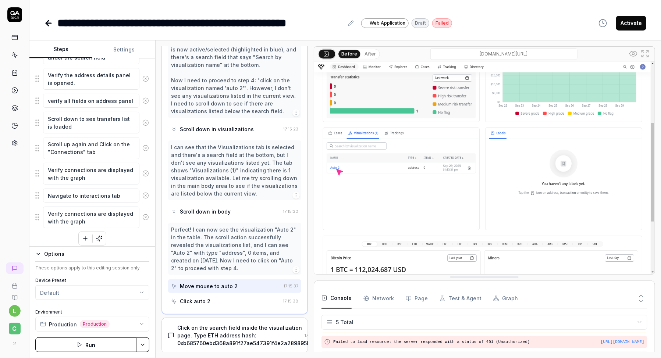
click at [198, 298] on div "Click auto 2" at bounding box center [195, 302] width 31 height 8
click at [201, 324] on div "Click on the search field inside the visualization page. Type ETH address hash:…" at bounding box center [243, 335] width 133 height 23
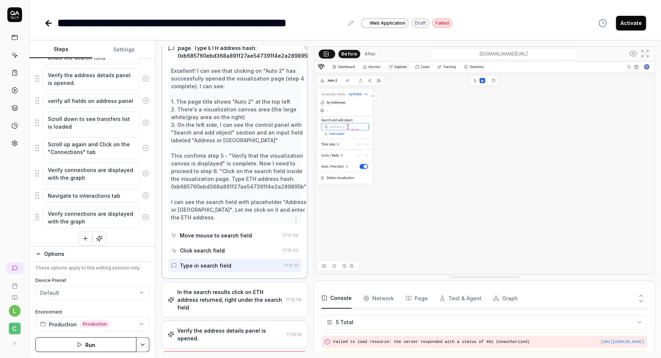
scroll to position [138, 0]
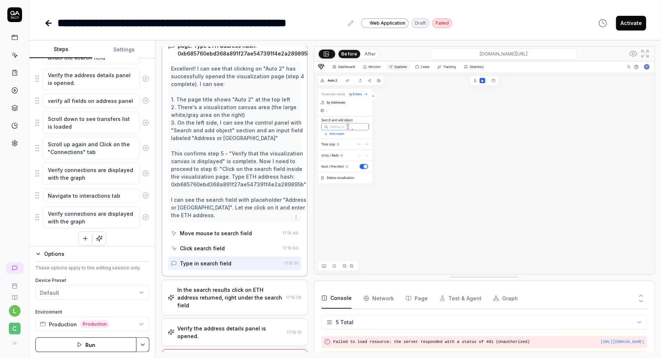
click at [209, 286] on div "In the search results click on ETH address returned, right under the search fie…" at bounding box center [230, 297] width 106 height 23
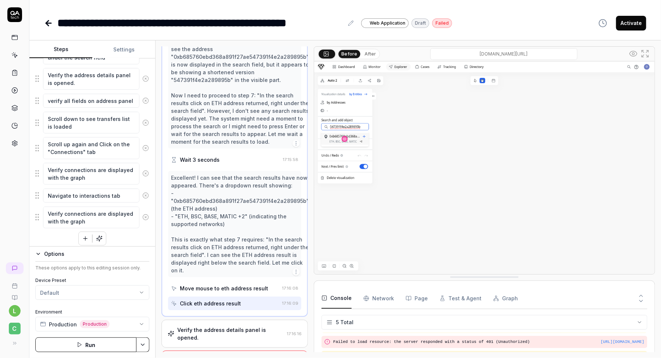
scroll to position [221, 0]
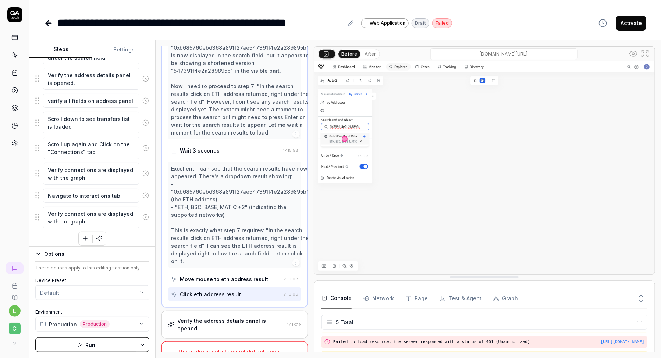
click at [215, 291] on div "Click eth address result" at bounding box center [210, 295] width 61 height 8
click at [215, 317] on div "Verify the address details panel is opened." at bounding box center [230, 324] width 107 height 15
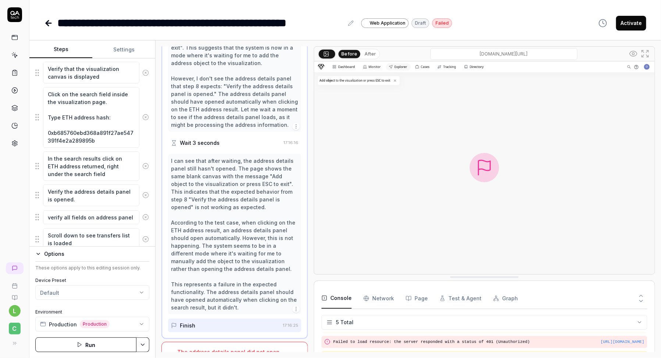
scroll to position [261, 0]
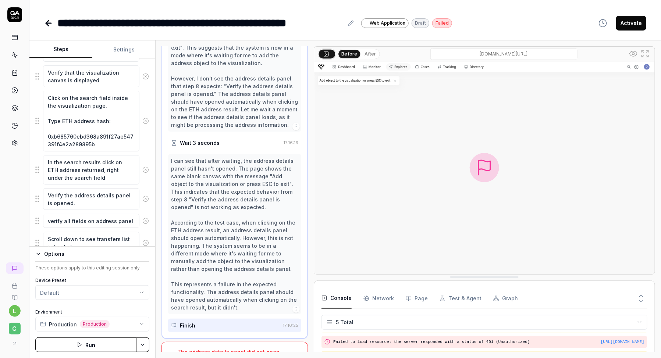
click at [40, 255] on icon "button" at bounding box center [38, 254] width 6 height 6
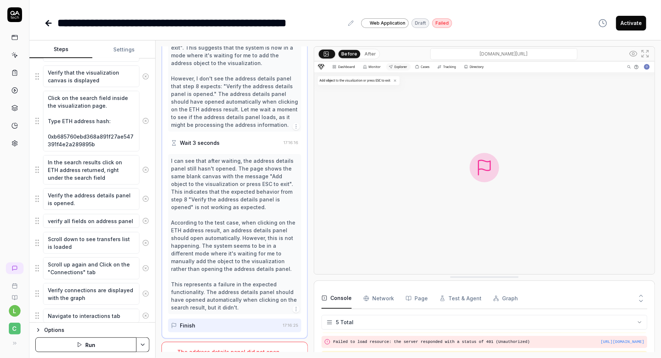
scroll to position [305, 0]
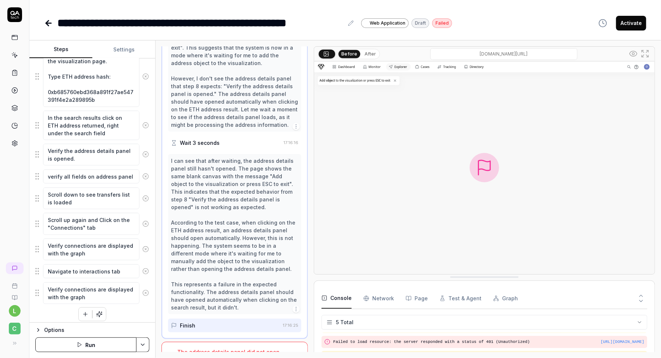
click at [78, 308] on div "Open browser https://expert.crystalintelligence.com/ verity that user can login…" at bounding box center [92, 116] width 114 height 411
click at [82, 308] on button "button" at bounding box center [85, 314] width 13 height 13
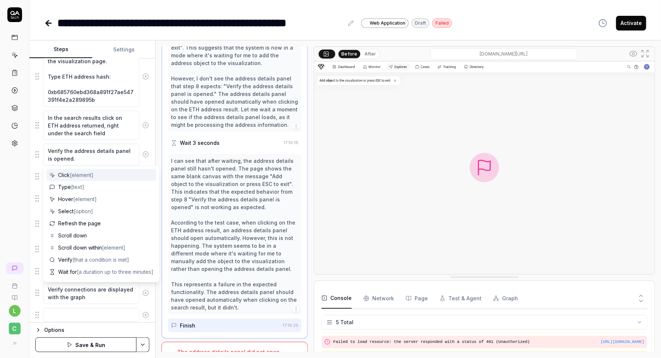
scroll to position [324, 0]
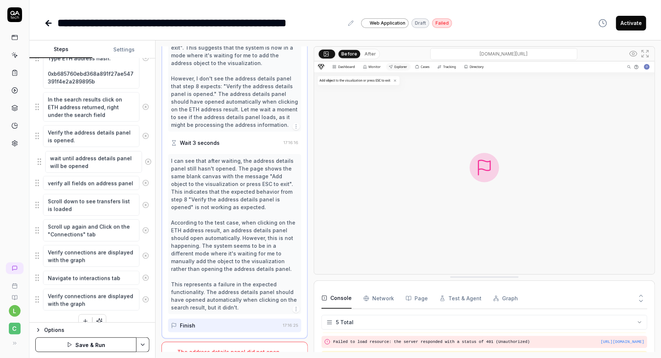
drag, startPoint x: 38, startPoint y: 294, endPoint x: 40, endPoint y: 158, distance: 135.8
click at [40, 159] on fieldset "Open browser https://expert.crystalintelligence.com/ verity that user can login…" at bounding box center [92, 102] width 114 height 419
drag, startPoint x: 38, startPoint y: 160, endPoint x: 35, endPoint y: 134, distance: 25.9
click at [35, 134] on fieldset "Open browser https://expert.crystalintelligence.com/ verity that user can login…" at bounding box center [92, 102] width 114 height 419
click at [83, 347] on button "Save & Run" at bounding box center [85, 345] width 101 height 15
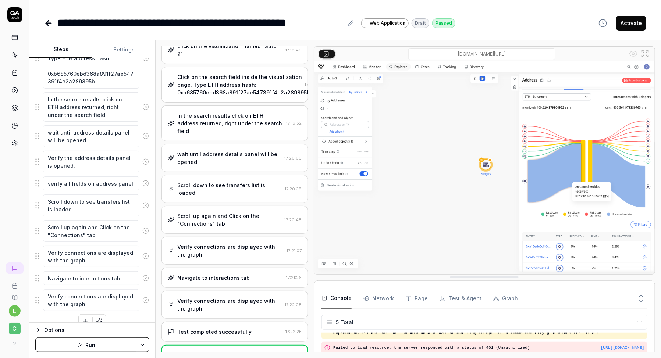
scroll to position [314, 0]
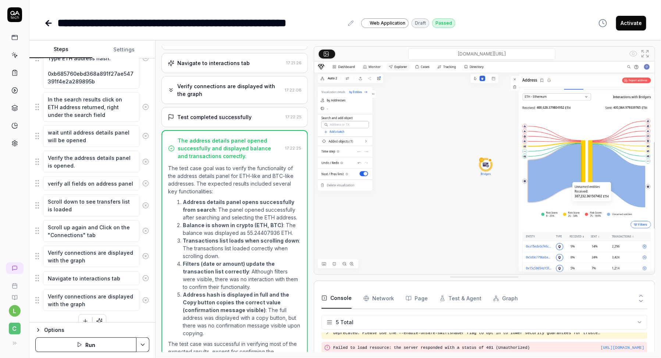
click at [14, 56] on icon at bounding box center [14, 55] width 7 height 7
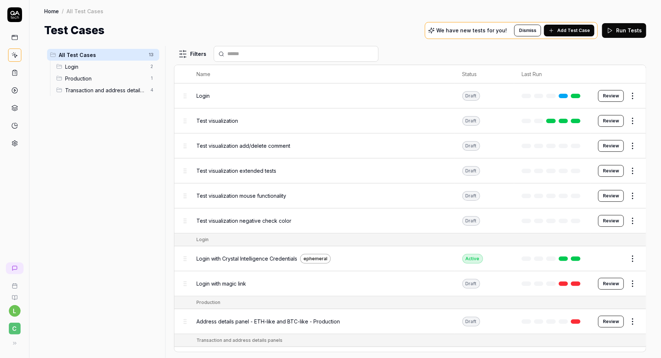
click at [78, 80] on span "Production" at bounding box center [105, 79] width 81 height 8
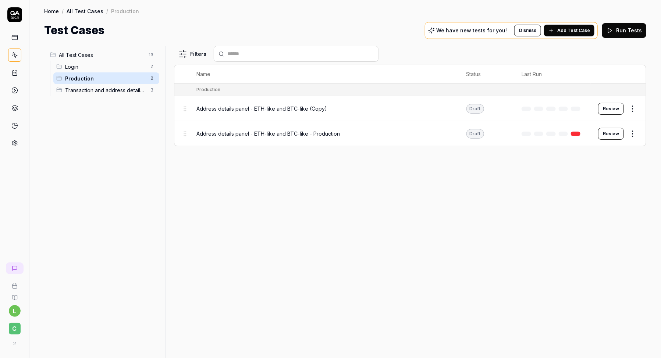
click at [635, 130] on html "l C Home / All Test Cases / Production Home / All Test Cases / Production Test …" at bounding box center [330, 202] width 661 height 405
click at [512, 212] on html "l C Home / All Test Cases / Production Home / All Test Cases / Production Test …" at bounding box center [330, 202] width 661 height 405
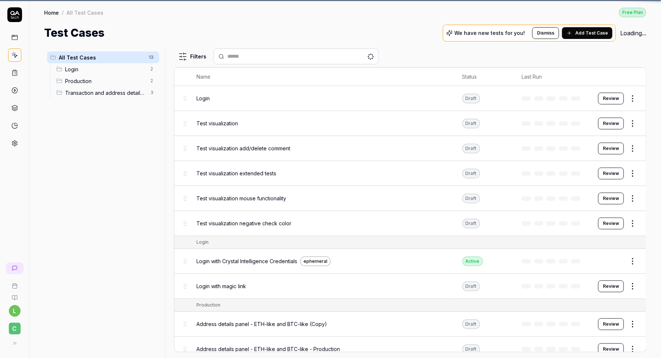
click at [15, 56] on icon at bounding box center [14, 55] width 7 height 7
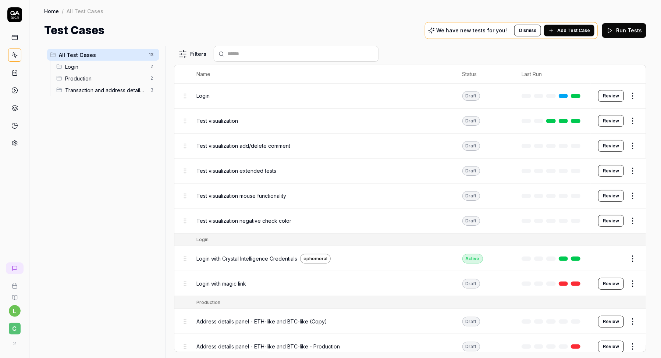
click at [79, 79] on span "Production" at bounding box center [105, 79] width 81 height 8
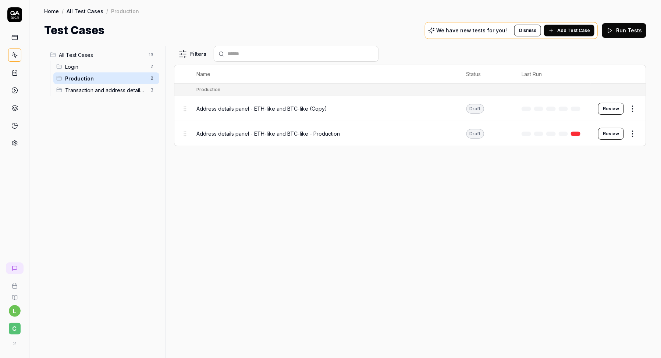
click at [317, 106] on span "Address details panel - ETH-like and BTC-like (Copy)" at bounding box center [262, 109] width 131 height 8
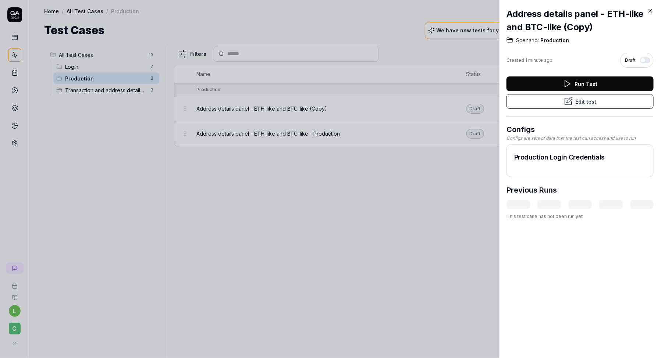
click at [610, 102] on button "Edit test" at bounding box center [580, 101] width 147 height 15
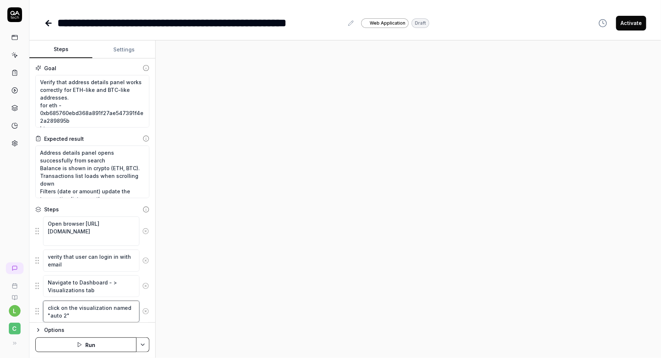
click at [83, 316] on textarea "click on the visualization named "auto 2"" at bounding box center [91, 312] width 96 height 22
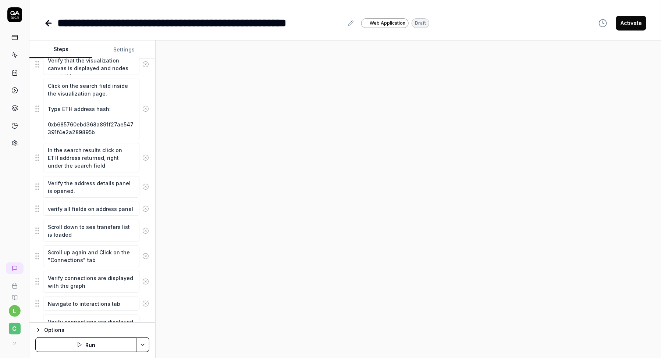
scroll to position [190, 0]
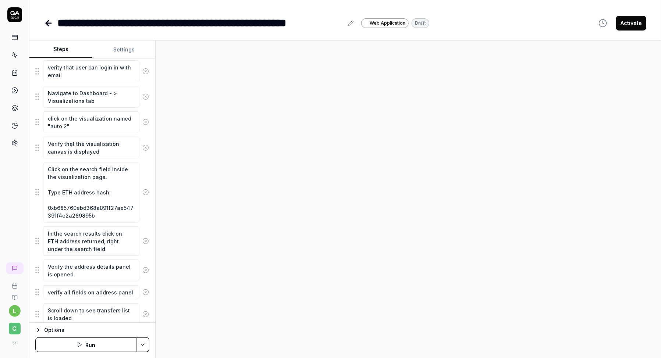
type textarea "*"
